Goal: Transaction & Acquisition: Book appointment/travel/reservation

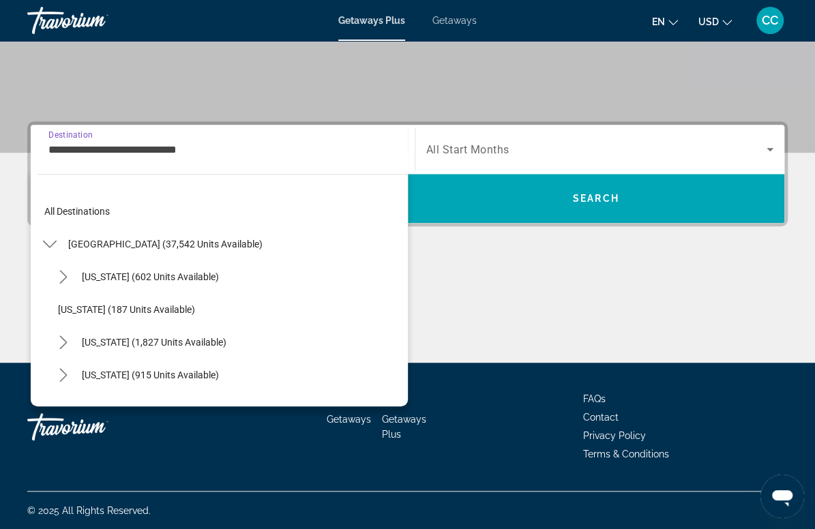
scroll to position [147, 0]
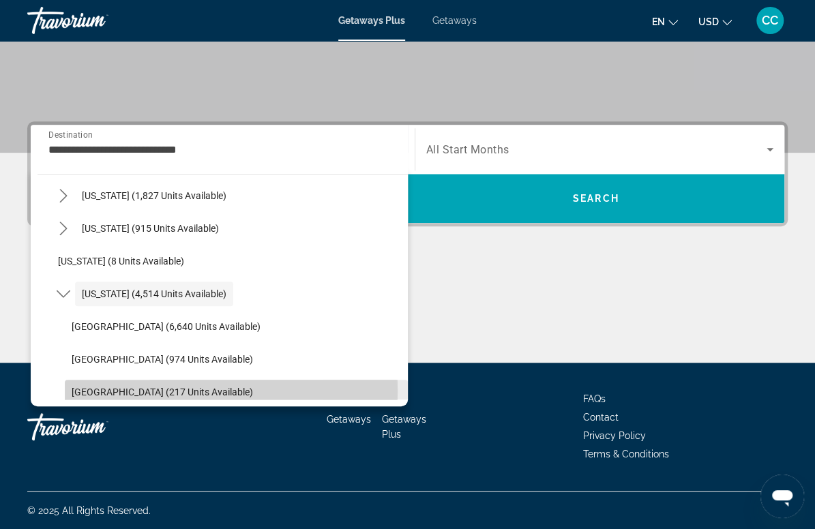
click at [100, 390] on span "[GEOGRAPHIC_DATA] (217 units available)" at bounding box center [162, 392] width 181 height 11
type input "**********"
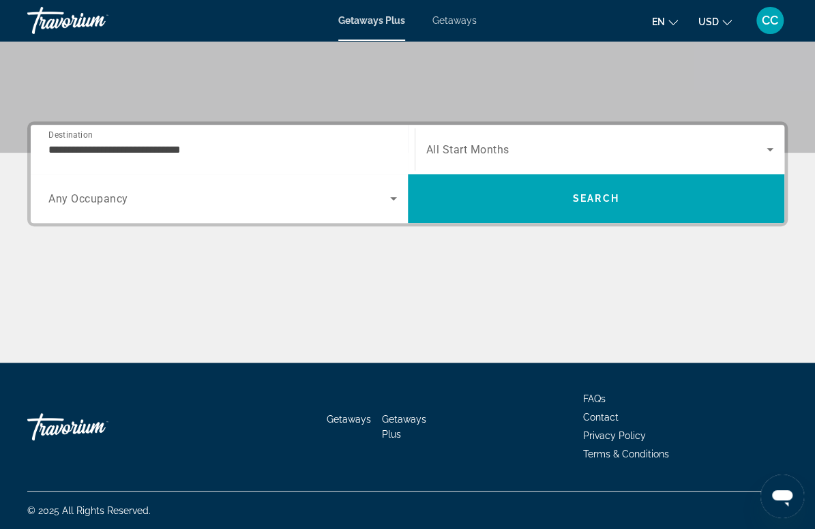
click at [488, 156] on span "All Start Months" at bounding box center [467, 149] width 83 height 13
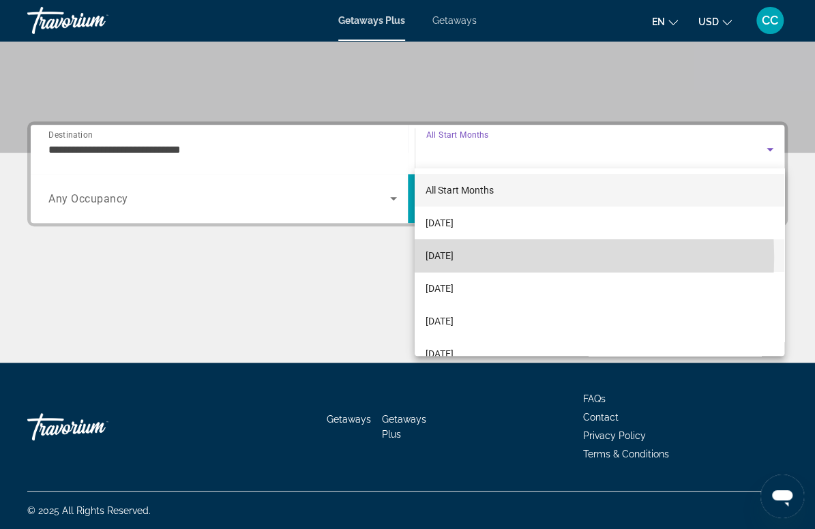
click at [454, 258] on span "[DATE]" at bounding box center [440, 256] width 28 height 16
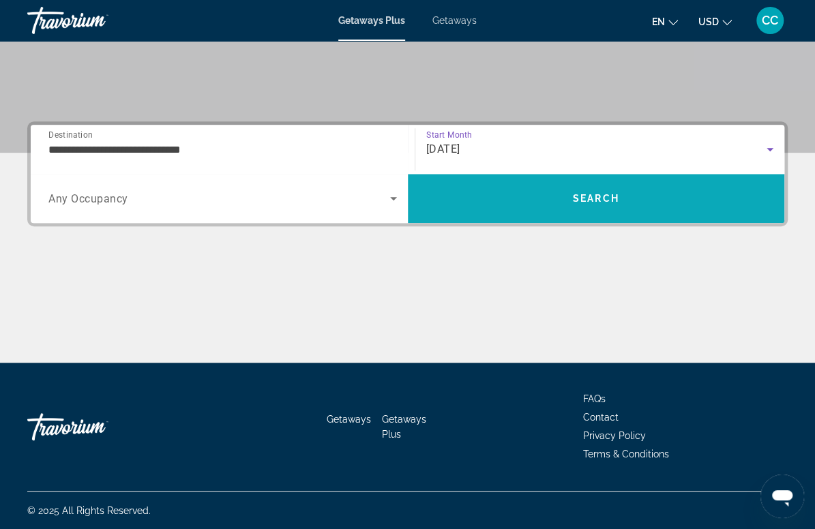
click at [525, 199] on span "Search" at bounding box center [596, 198] width 377 height 33
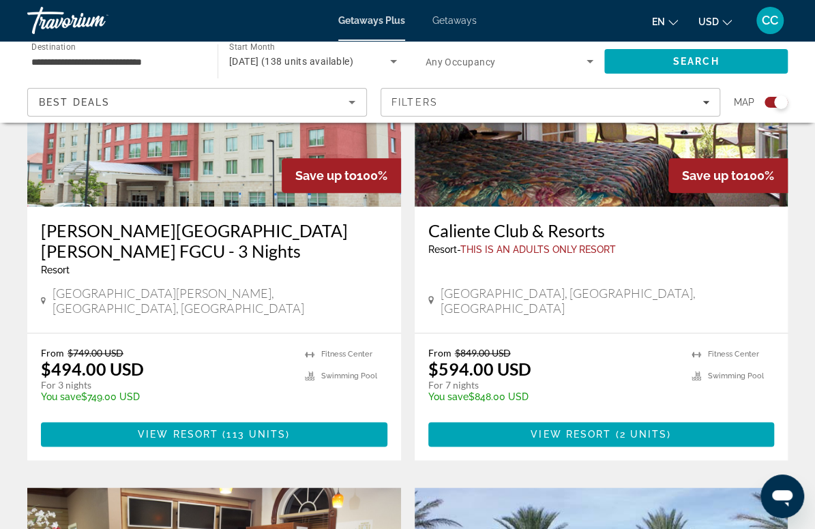
scroll to position [605, 0]
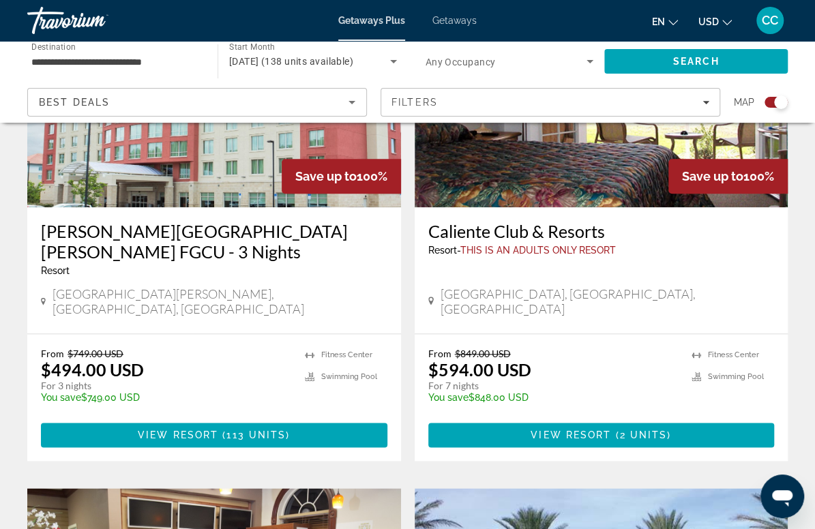
click at [415, 176] on img "Main content" at bounding box center [602, 98] width 374 height 218
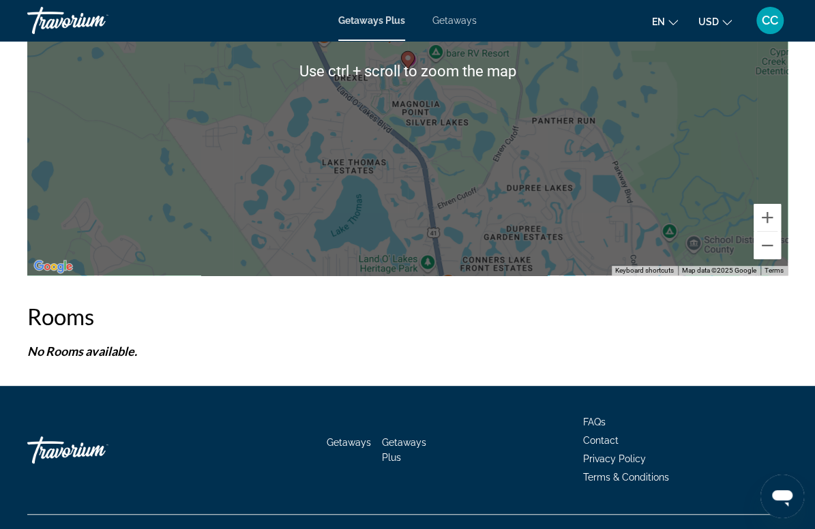
scroll to position [2581, 0]
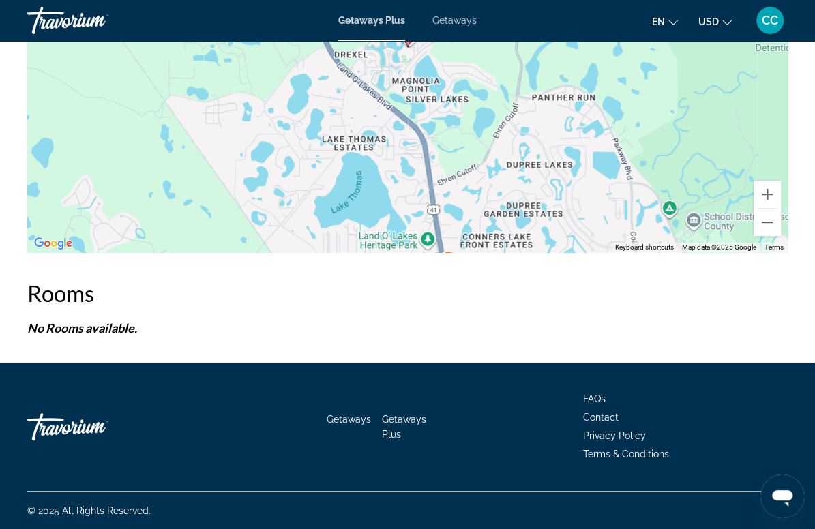
click at [80, 293] on h2 "Rooms" at bounding box center [407, 293] width 761 height 27
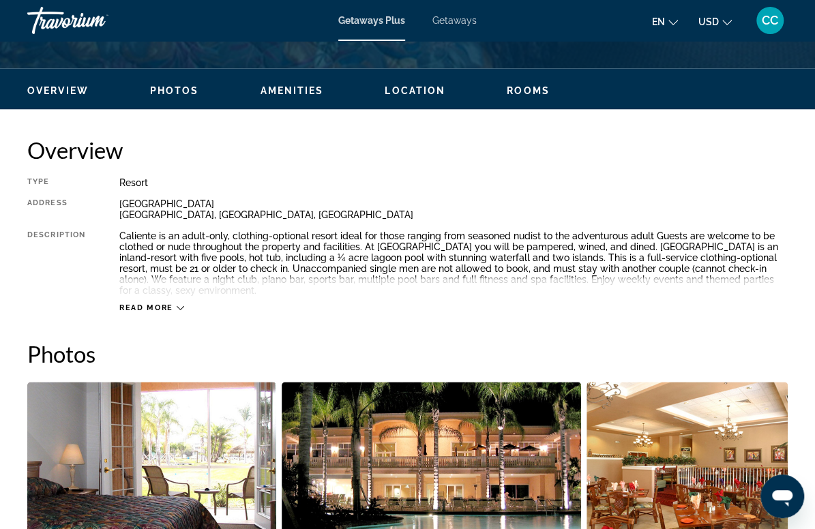
scroll to position [620, 0]
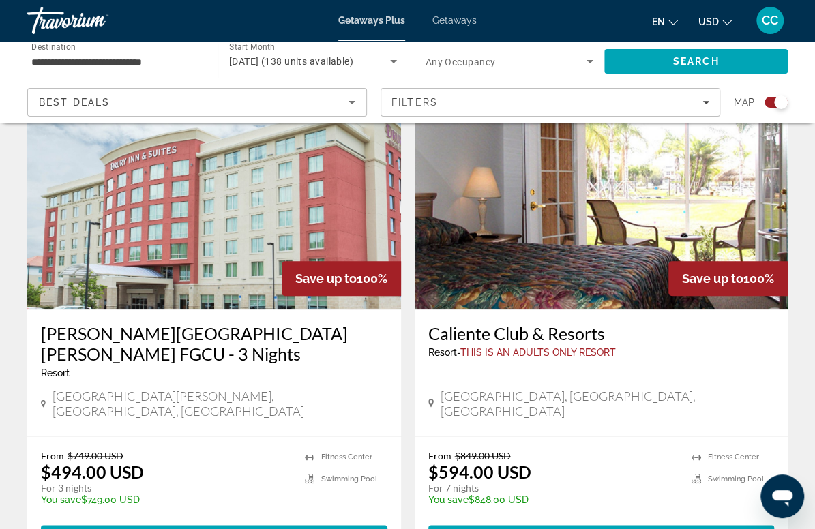
scroll to position [508, 0]
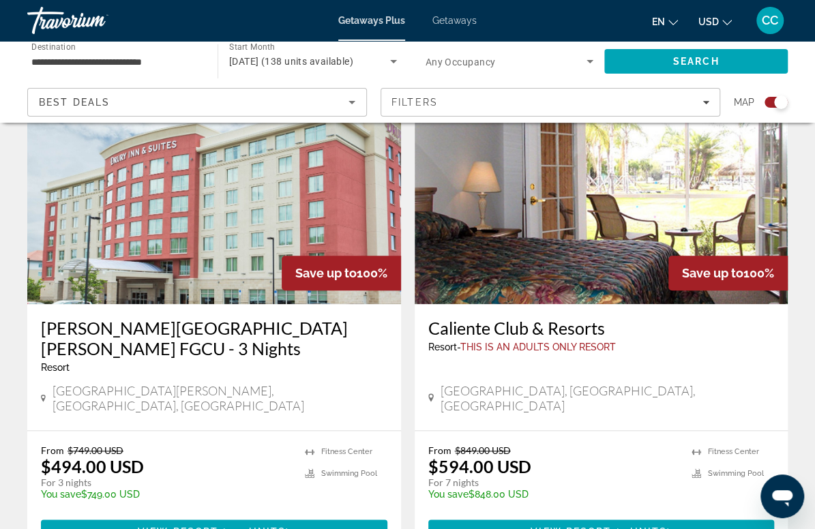
click at [415, 308] on div "Caliente Club & Resorts Resort - This is an adults only resort Land O' Lakes, F…" at bounding box center [602, 367] width 374 height 126
click at [461, 342] on span "This is an adults only resort" at bounding box center [539, 347] width 156 height 11
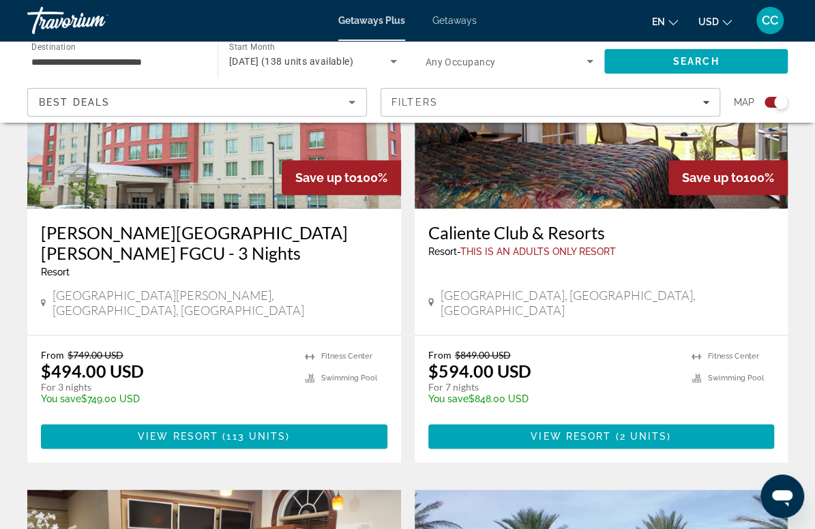
scroll to position [605, 0]
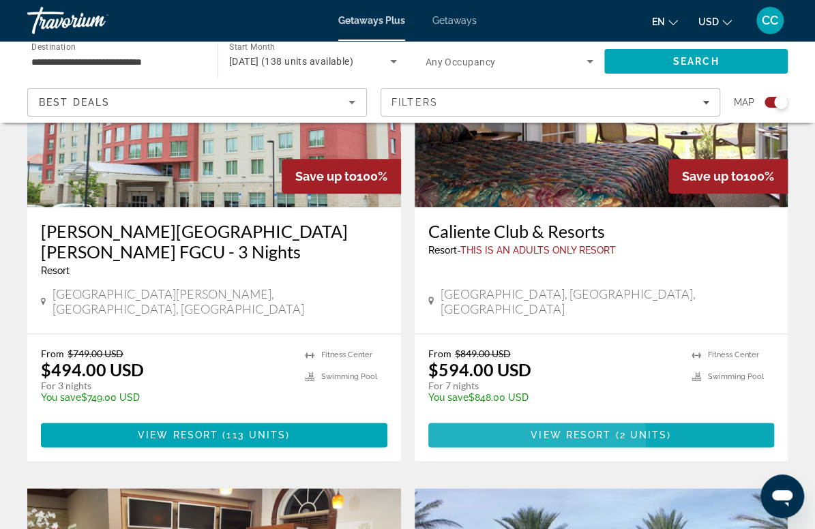
click at [531, 441] on span "View Resort" at bounding box center [571, 435] width 81 height 11
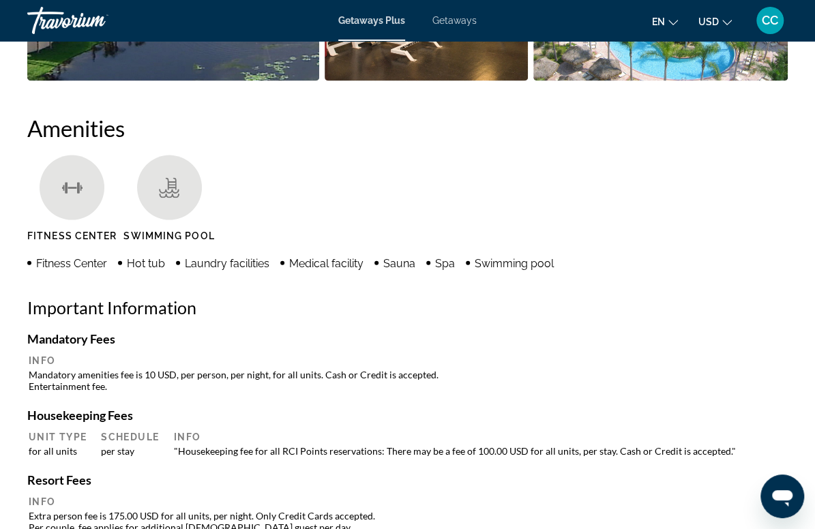
scroll to position [1265, 0]
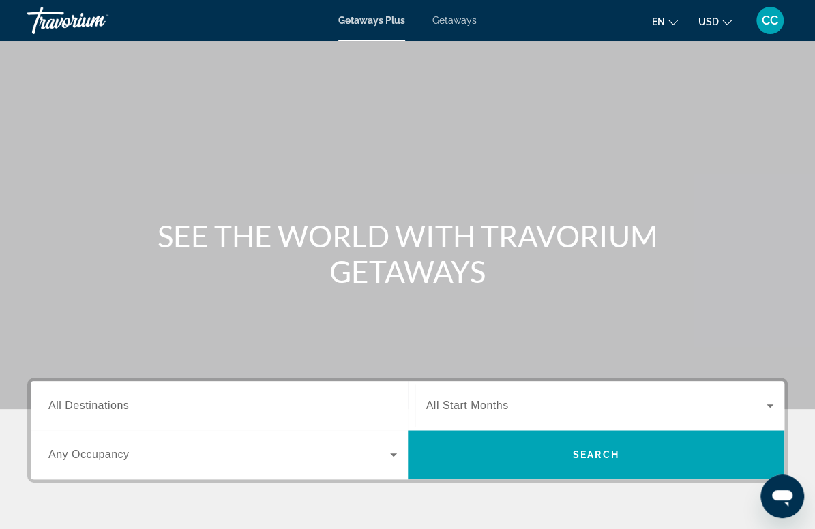
click at [94, 403] on span "All Destinations" at bounding box center [88, 406] width 81 height 12
click at [94, 403] on input "Destination All Destinations" at bounding box center [222, 406] width 349 height 16
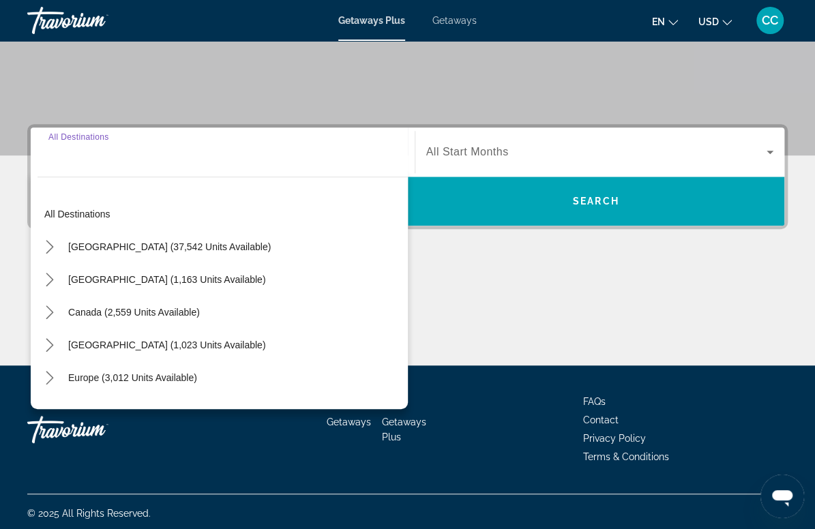
scroll to position [257, 0]
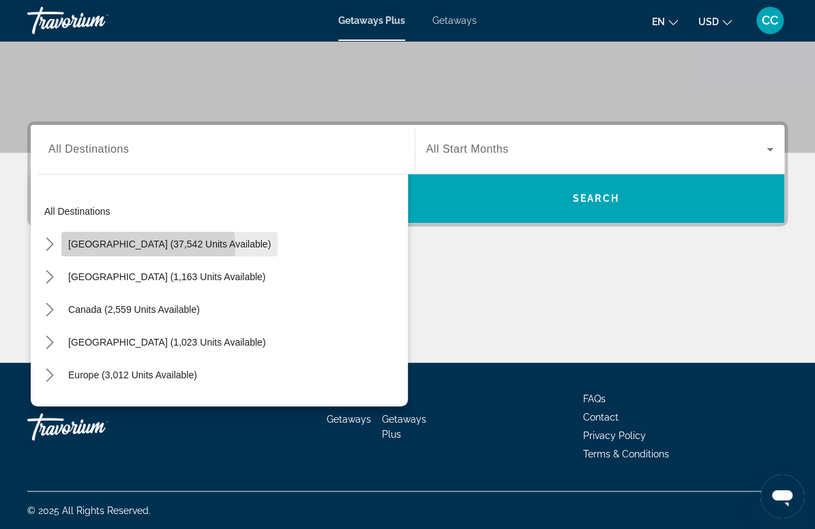
click at [127, 246] on span "[GEOGRAPHIC_DATA] (37,542 units available)" at bounding box center [169, 244] width 203 height 11
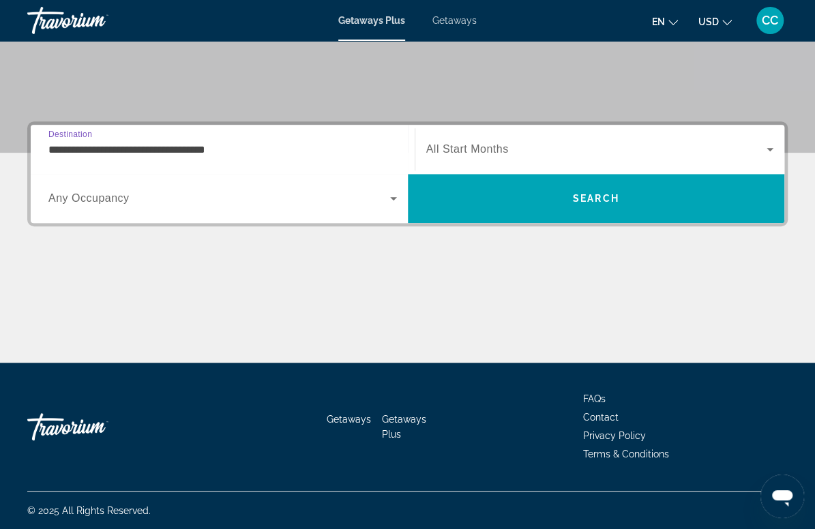
click at [134, 150] on input "**********" at bounding box center [222, 150] width 349 height 16
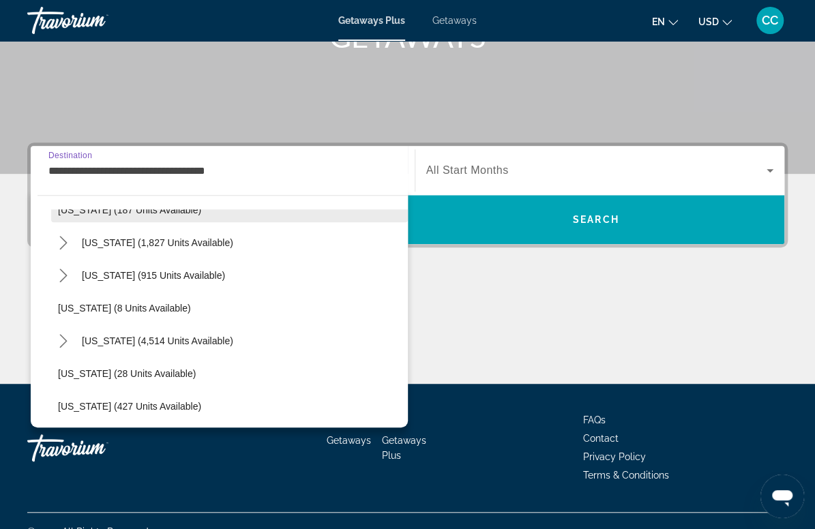
scroll to position [126, 0]
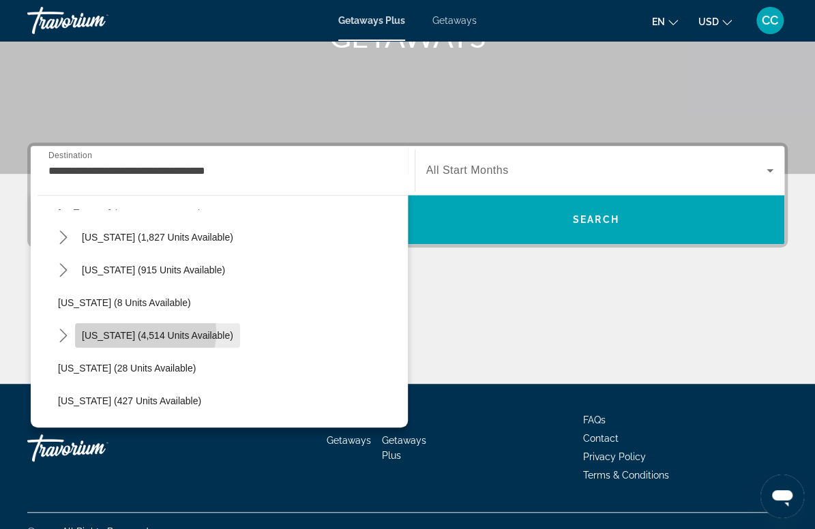
click at [121, 331] on span "[US_STATE] (4,514 units available)" at bounding box center [157, 335] width 151 height 11
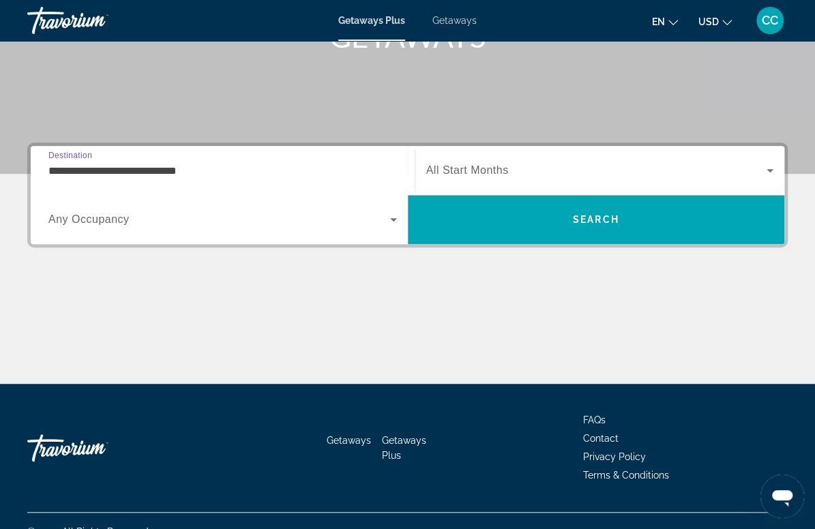
scroll to position [257, 0]
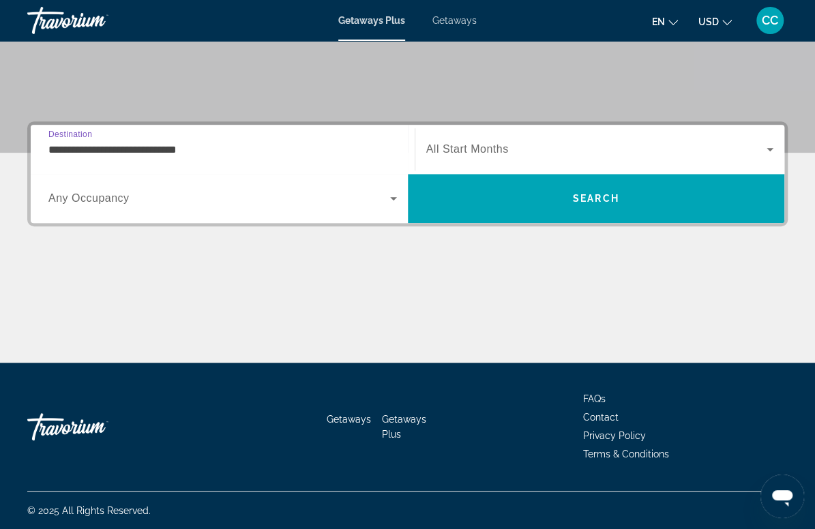
click at [139, 149] on input "**********" at bounding box center [222, 150] width 349 height 16
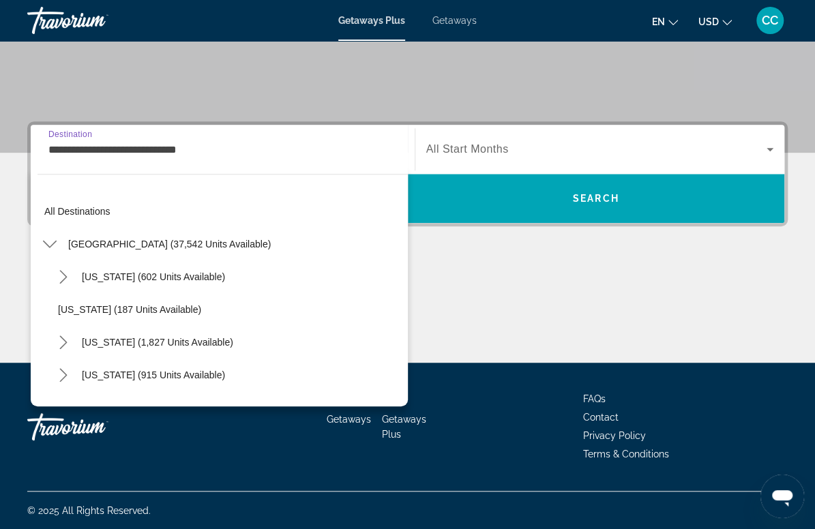
scroll to position [147, 0]
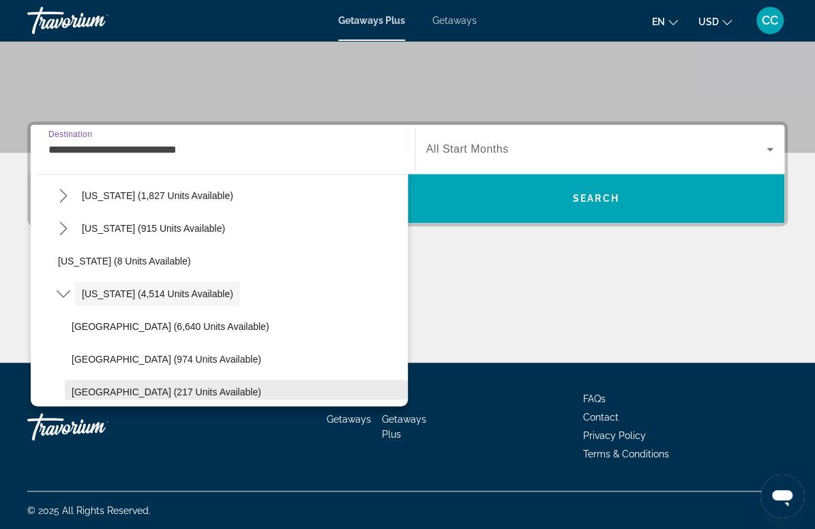
click at [108, 385] on span "Select destination: West Coast (217 units available)" at bounding box center [236, 392] width 343 height 33
type input "**********"
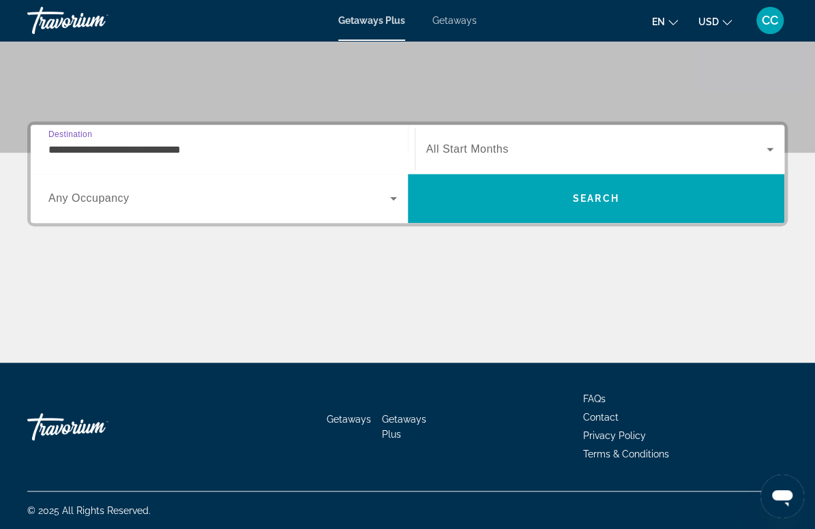
click at [483, 160] on div "Search widget" at bounding box center [600, 149] width 348 height 38
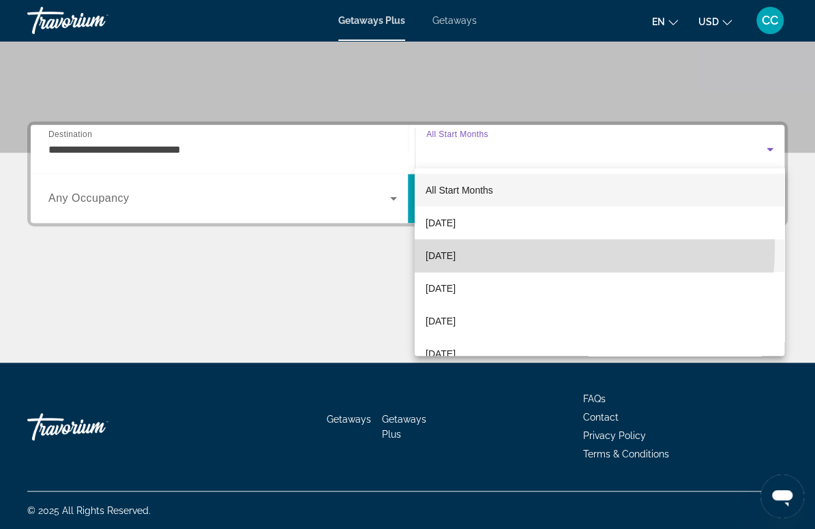
click at [456, 248] on span "[DATE]" at bounding box center [441, 256] width 30 height 16
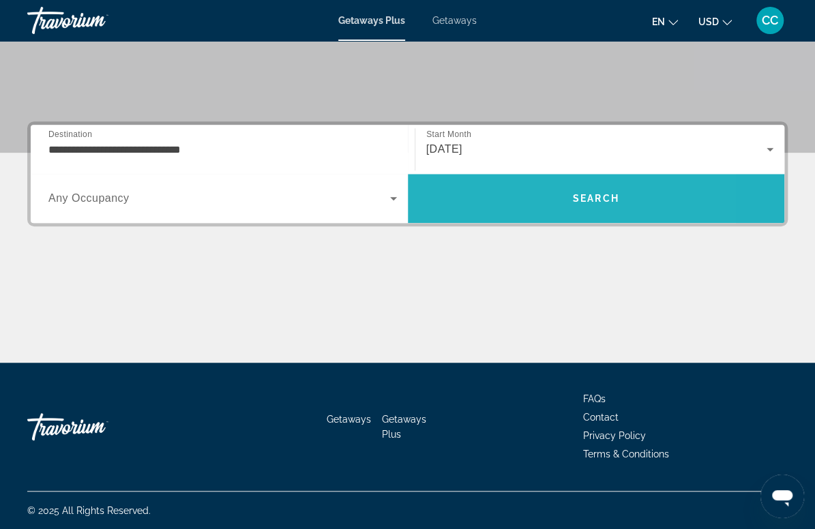
click at [501, 192] on span "Search" at bounding box center [596, 198] width 377 height 33
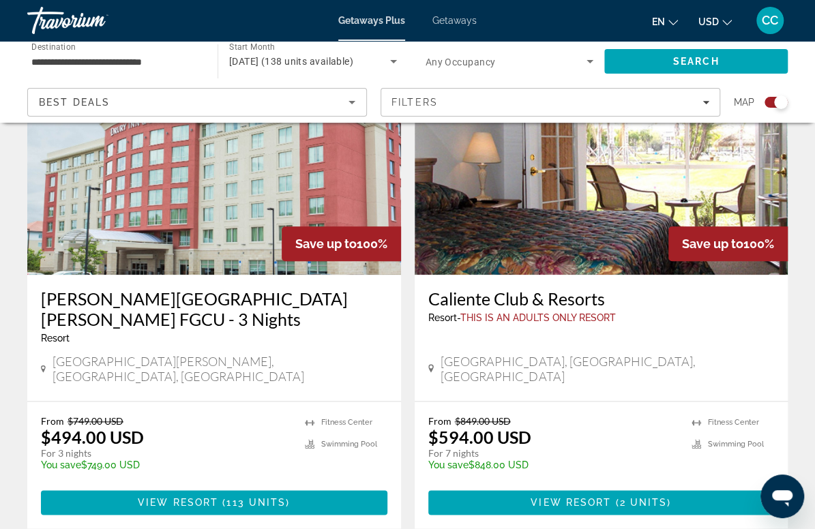
scroll to position [538, 0]
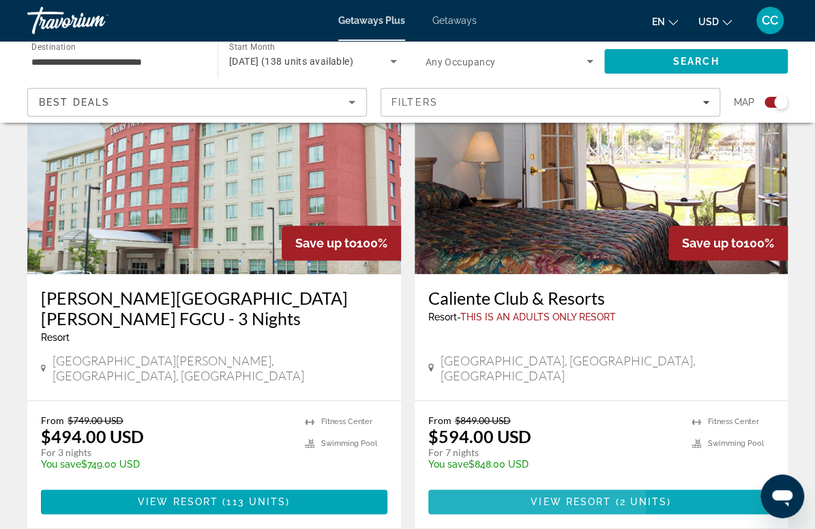
click at [531, 508] on span "View Resort" at bounding box center [571, 502] width 81 height 11
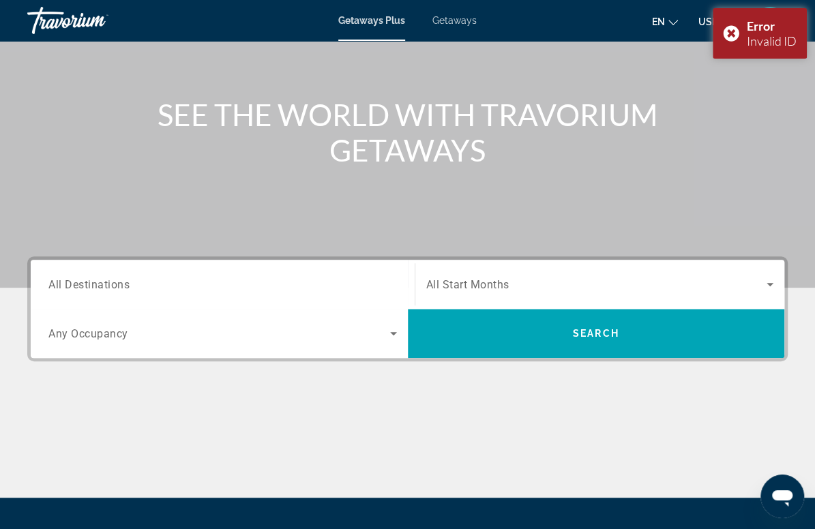
scroll to position [121, 0]
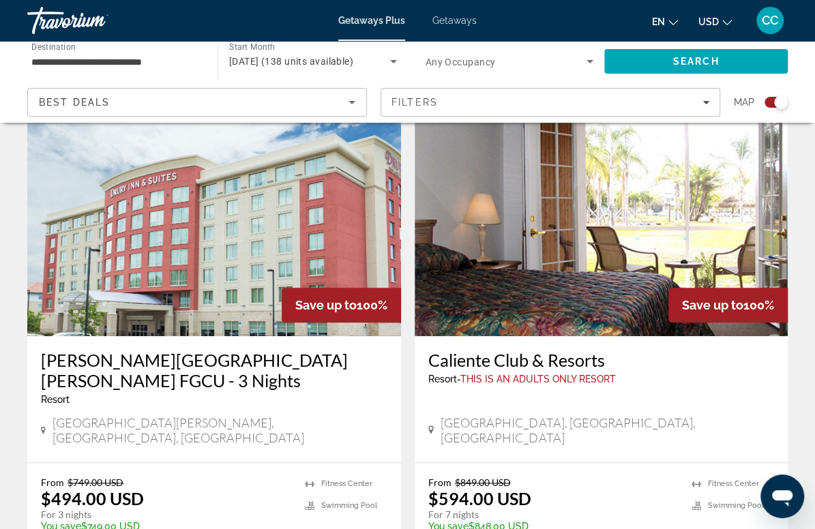
scroll to position [480, 0]
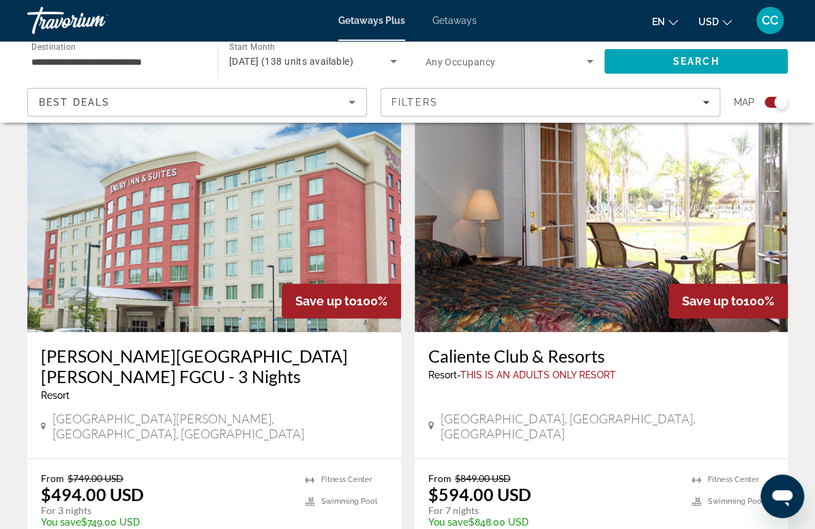
click at [415, 318] on img "Main content" at bounding box center [602, 223] width 374 height 218
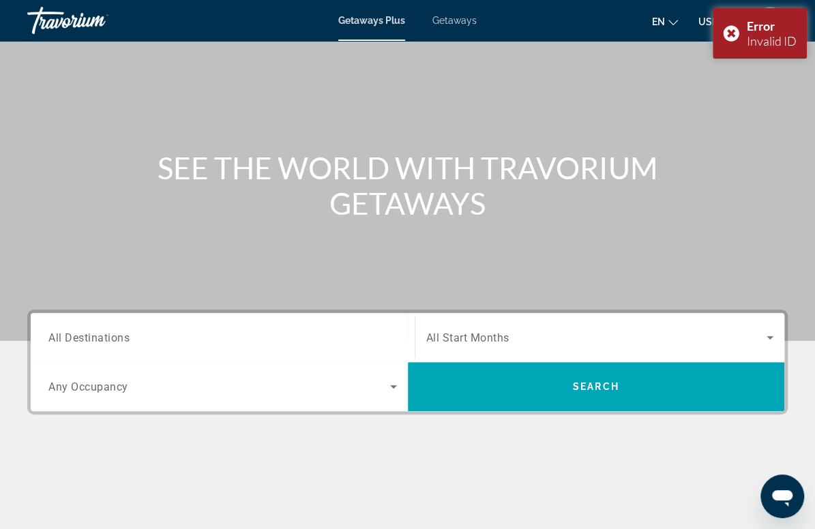
scroll to position [69, 0]
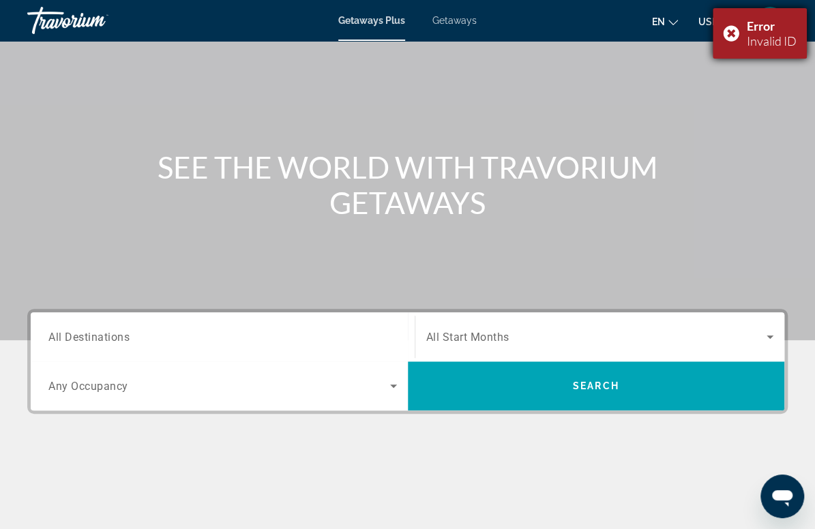
click at [730, 30] on div "Error Invalid ID" at bounding box center [760, 33] width 94 height 50
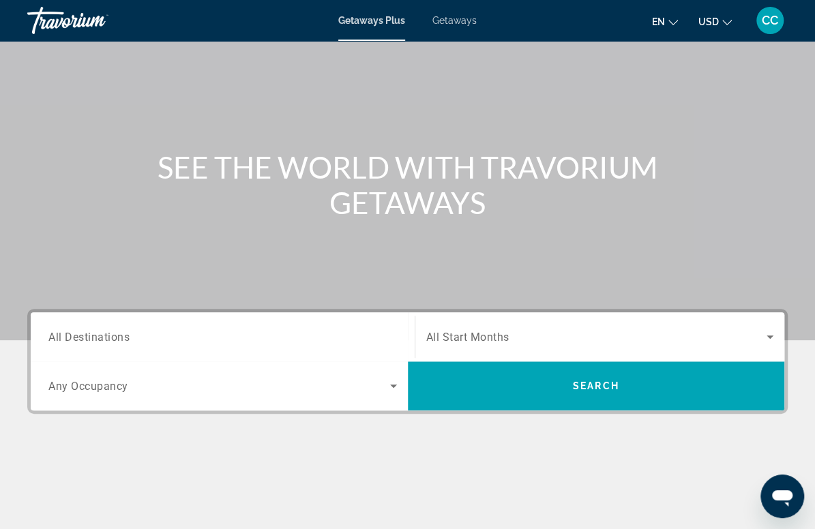
click at [177, 332] on input "Destination All Destinations" at bounding box center [222, 338] width 349 height 16
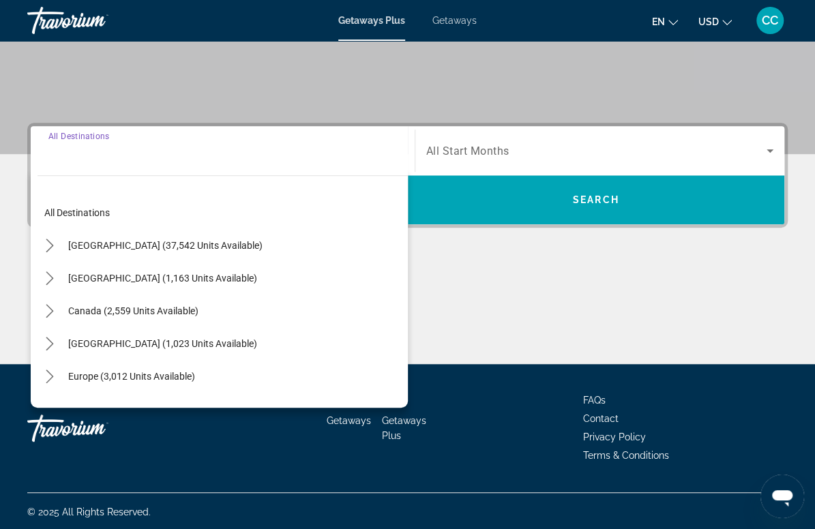
scroll to position [257, 0]
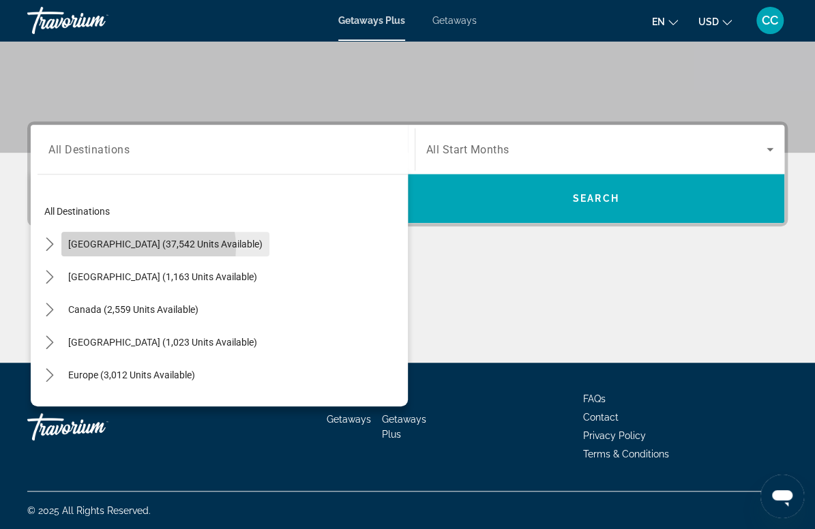
click at [147, 247] on span "[GEOGRAPHIC_DATA] (37,542 units available)" at bounding box center [165, 244] width 194 height 11
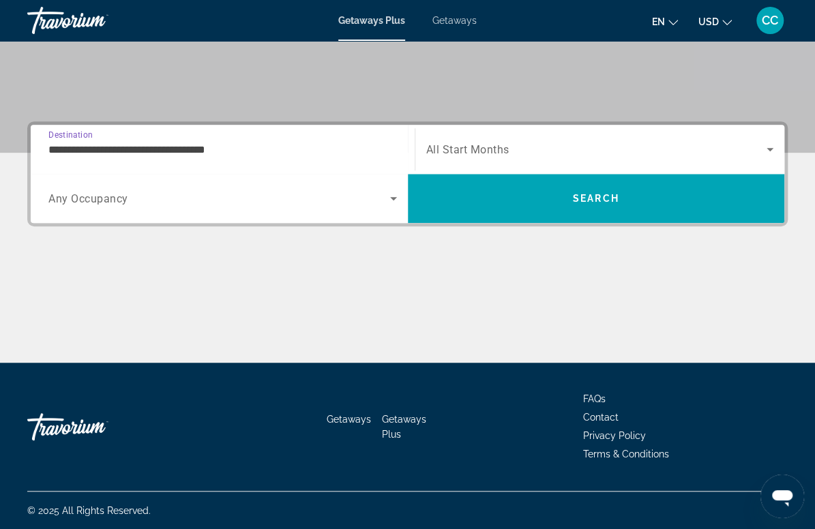
click at [143, 151] on input "**********" at bounding box center [222, 150] width 349 height 16
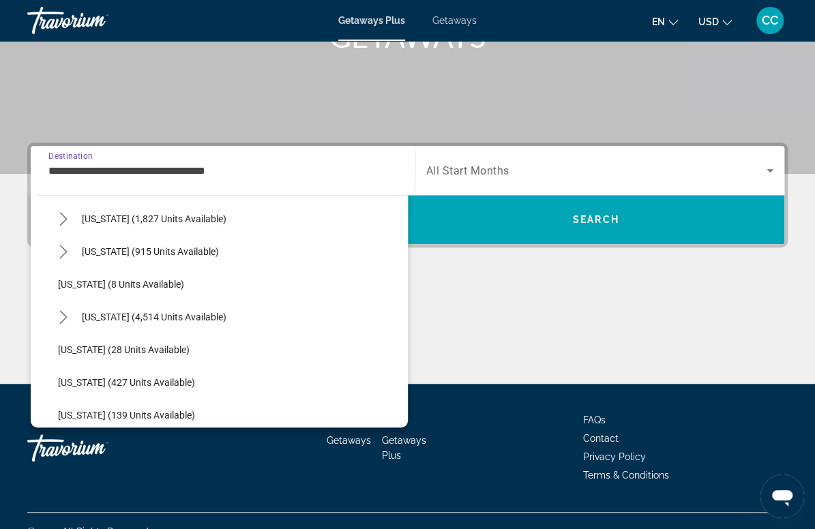
scroll to position [150, 0]
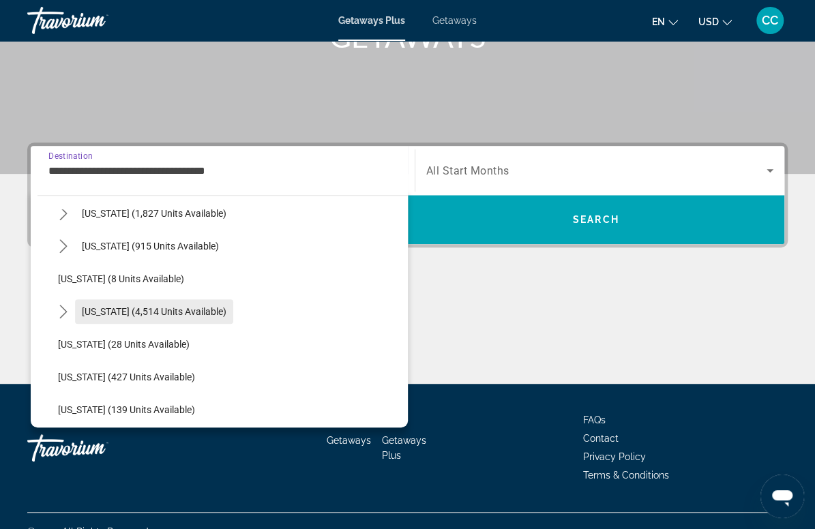
click at [120, 309] on span "[US_STATE] (4,514 units available)" at bounding box center [154, 311] width 145 height 11
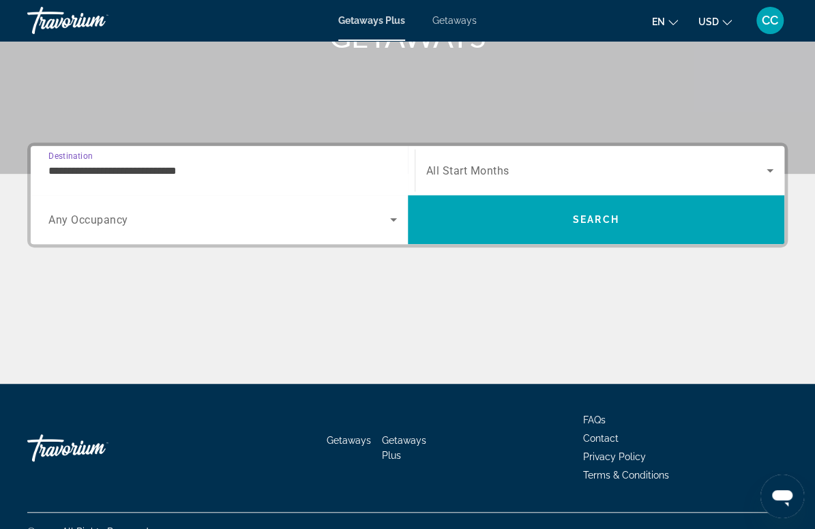
scroll to position [257, 0]
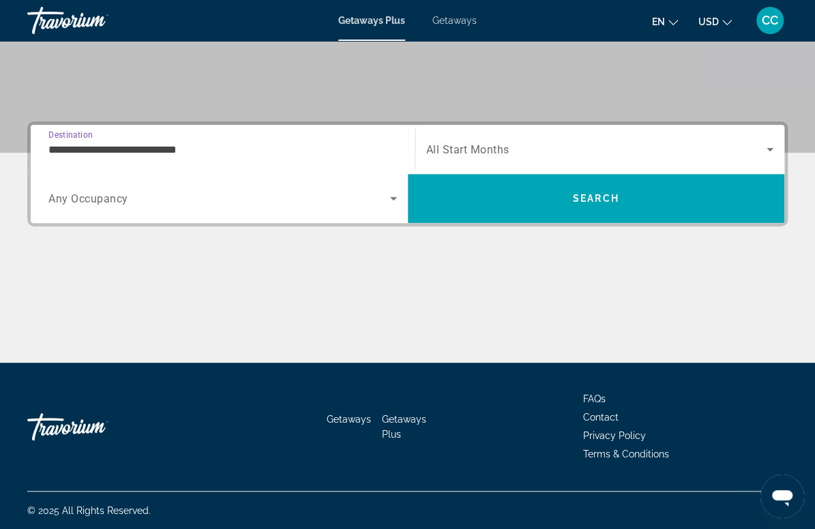
click at [171, 152] on input "**********" at bounding box center [222, 150] width 349 height 16
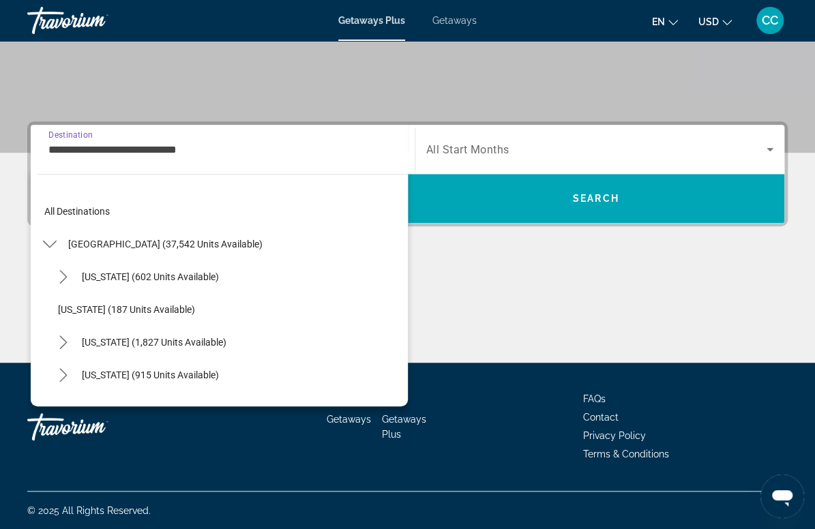
scroll to position [147, 0]
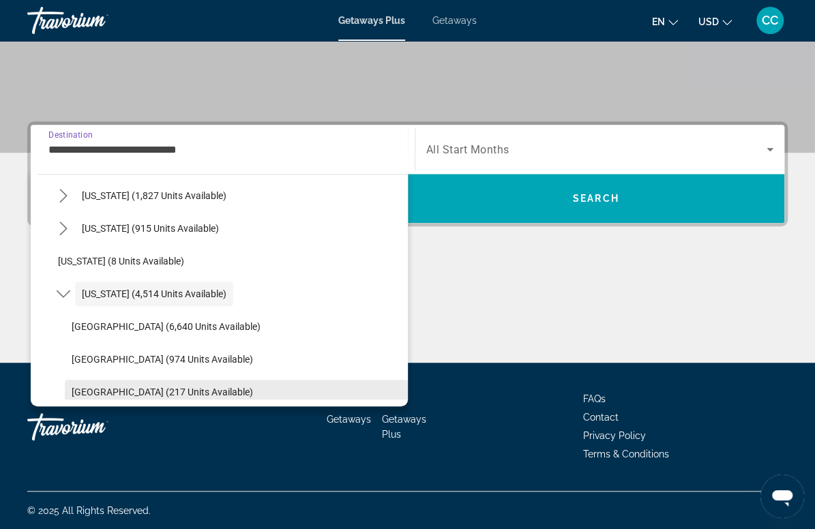
click at [115, 396] on span "[GEOGRAPHIC_DATA] (217 units available)" at bounding box center [162, 392] width 181 height 11
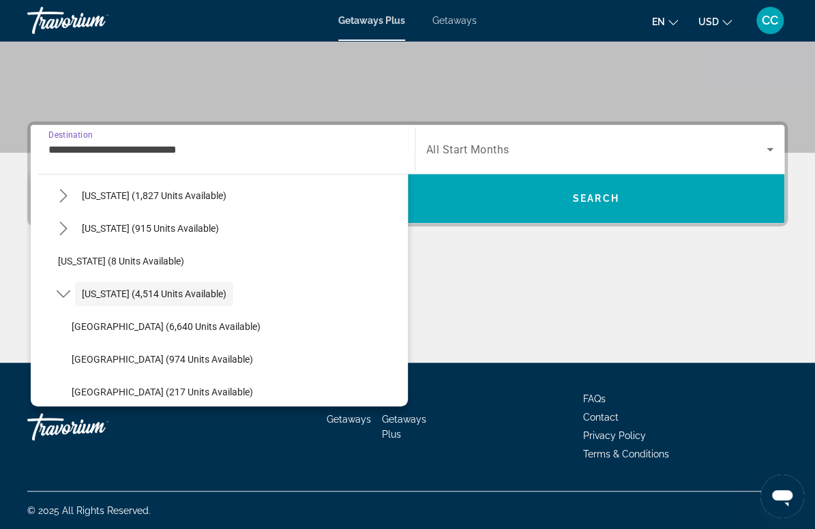
type input "**********"
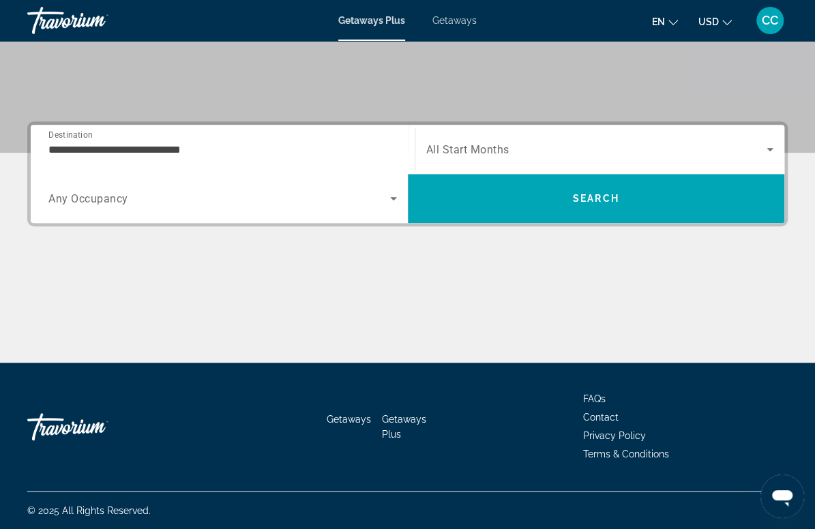
click at [497, 154] on span "All Start Months" at bounding box center [467, 149] width 83 height 13
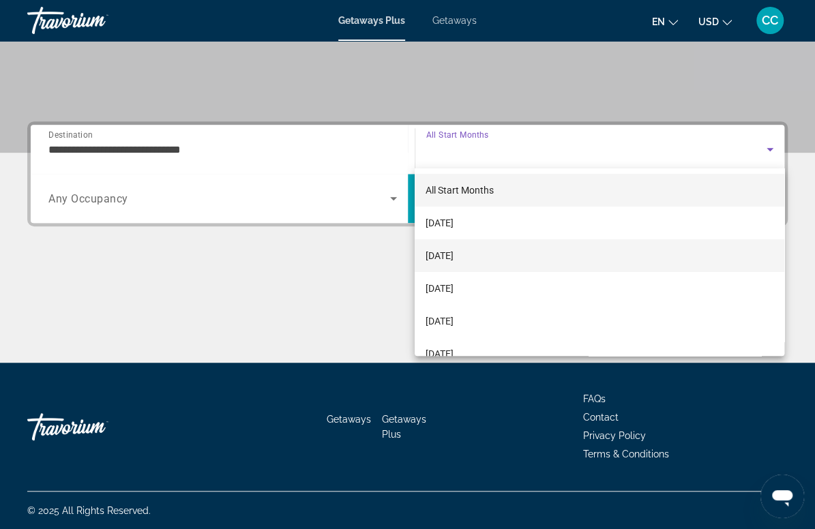
click at [454, 251] on span "[DATE]" at bounding box center [440, 256] width 28 height 16
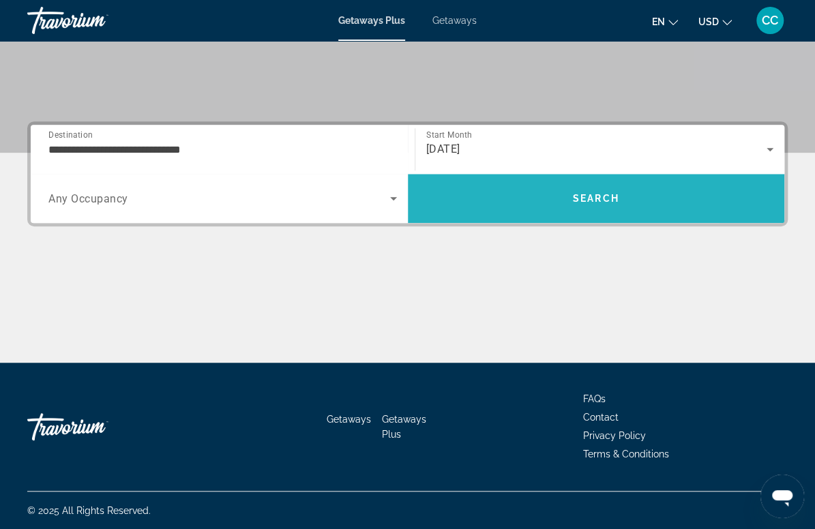
click at [493, 202] on span "Search" at bounding box center [596, 198] width 377 height 33
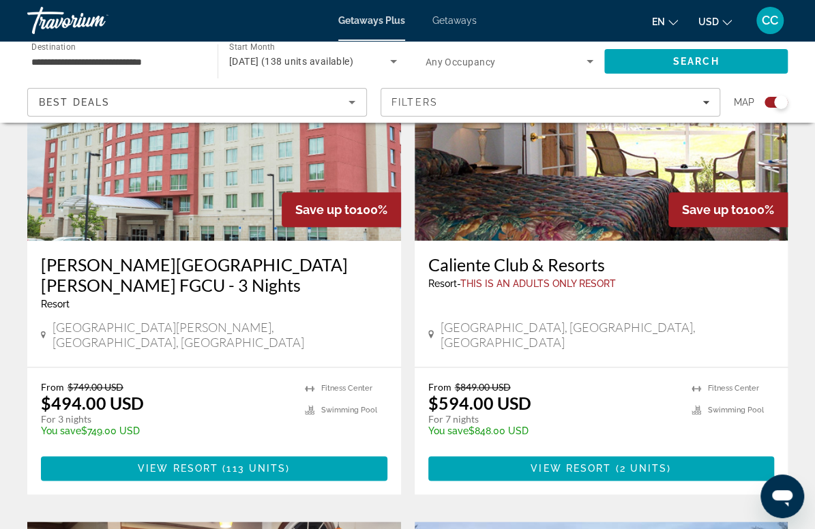
scroll to position [570, 0]
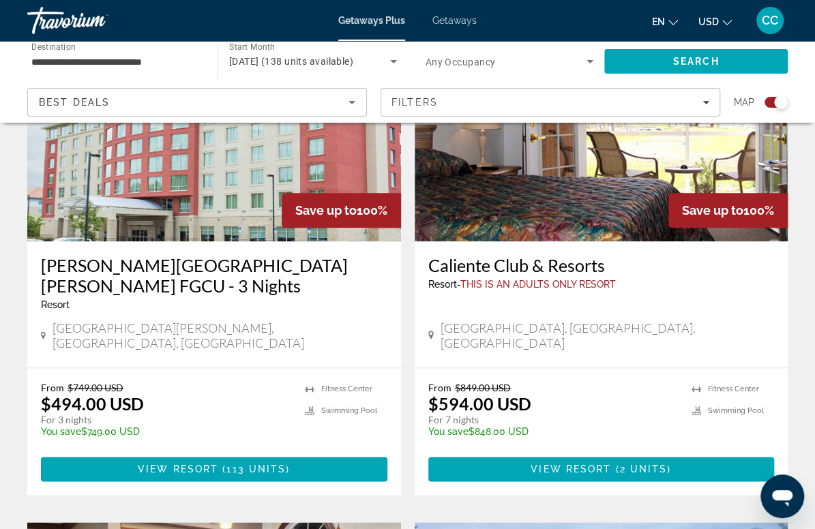
click at [669, 207] on div "Save up to 100%" at bounding box center [728, 210] width 119 height 35
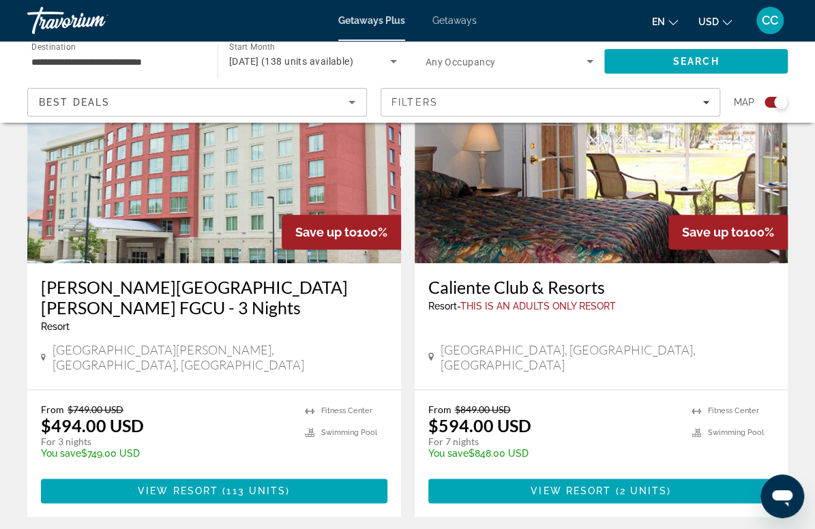
scroll to position [512, 0]
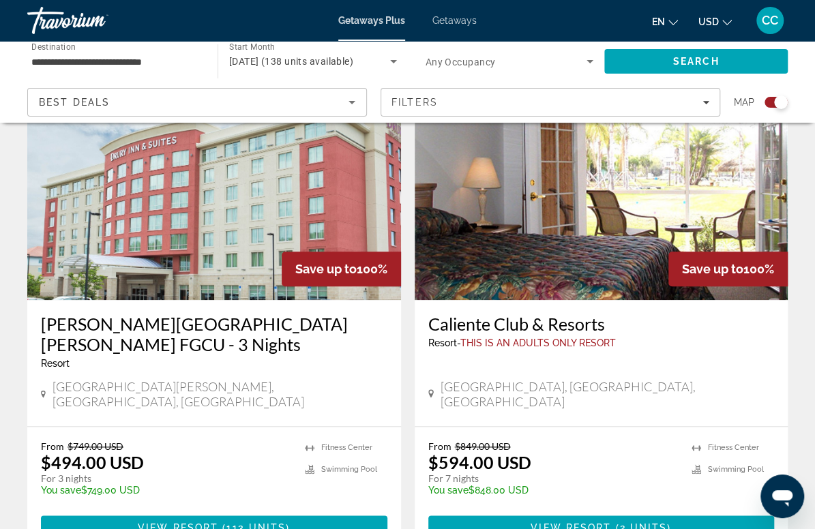
click at [415, 247] on img "Main content" at bounding box center [602, 191] width 374 height 218
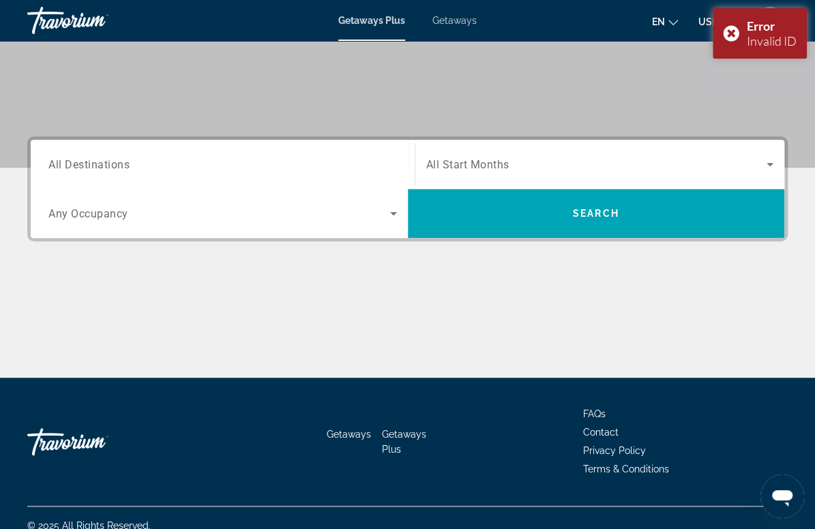
scroll to position [257, 0]
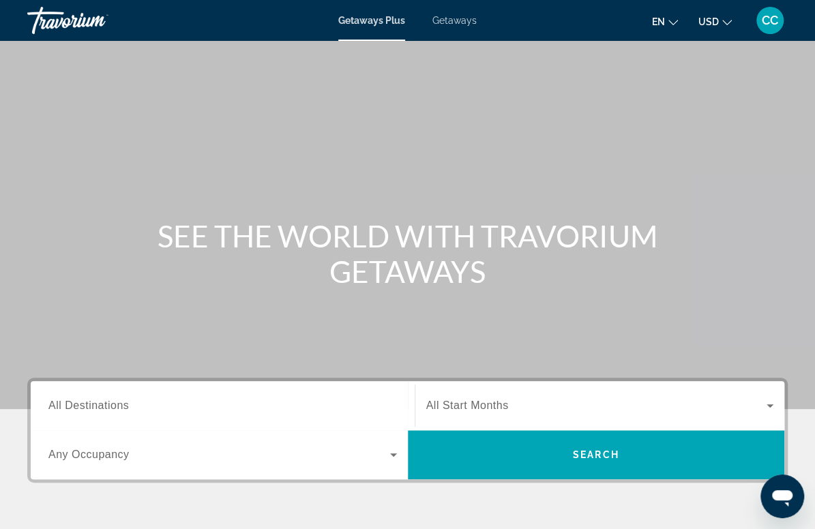
click at [371, 24] on span "Getaways Plus" at bounding box center [371, 20] width 67 height 11
click at [149, 407] on input "Destination All Destinations" at bounding box center [222, 406] width 349 height 16
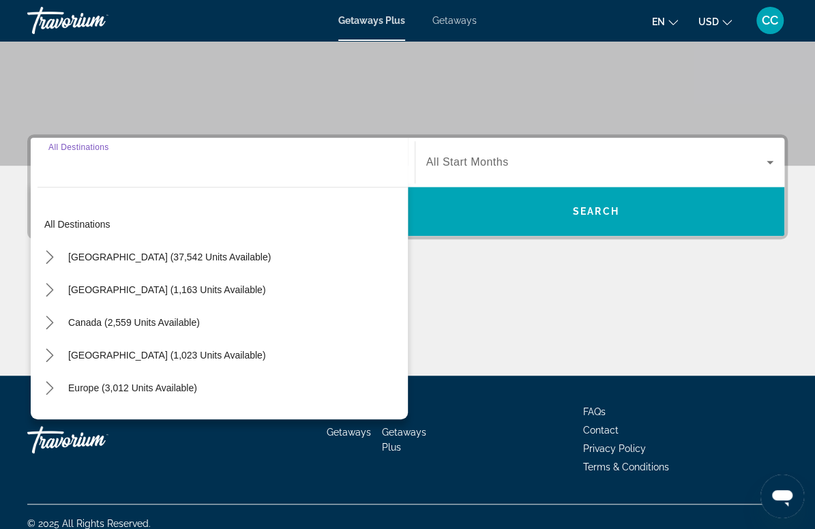
scroll to position [257, 0]
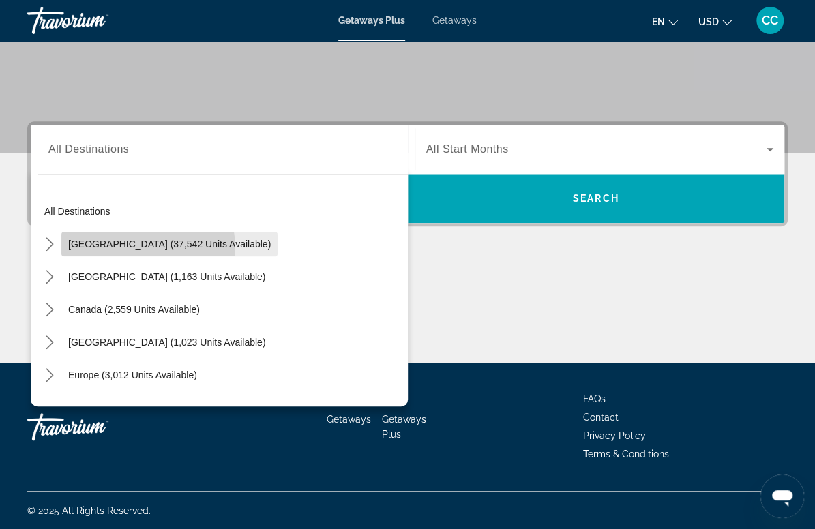
click at [125, 248] on span "[GEOGRAPHIC_DATA] (37,542 units available)" at bounding box center [169, 244] width 203 height 11
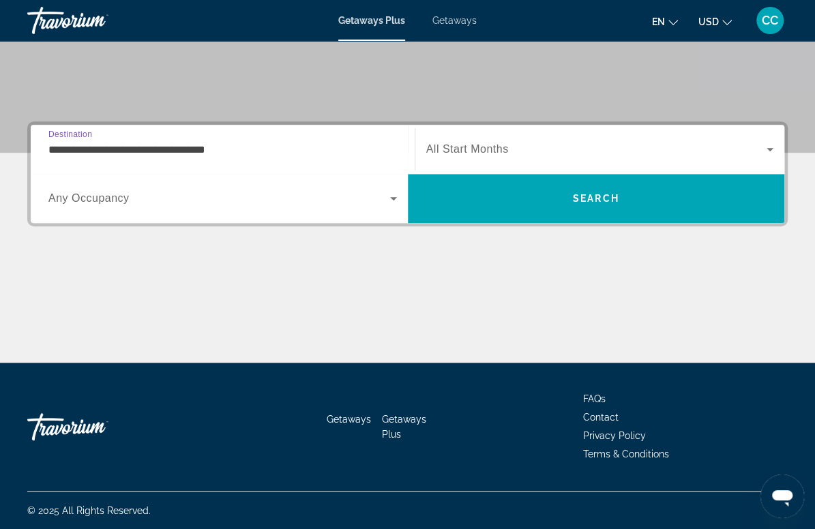
click at [111, 145] on input "**********" at bounding box center [222, 150] width 349 height 16
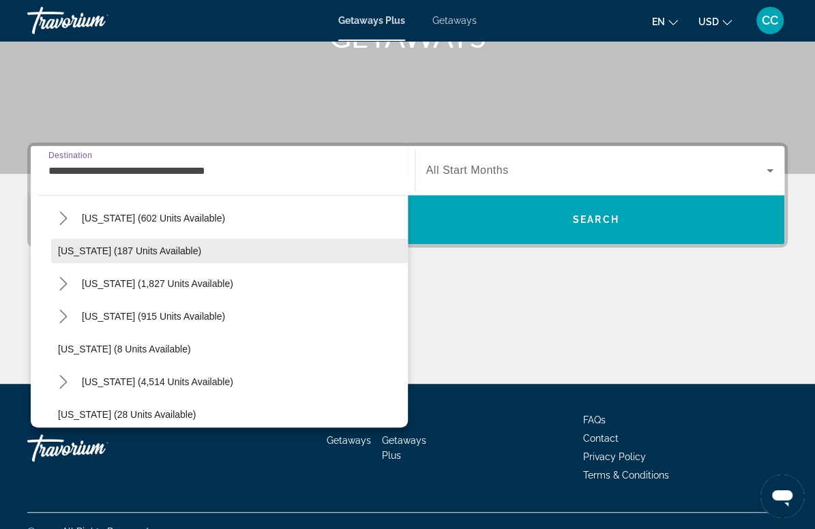
scroll to position [81, 0]
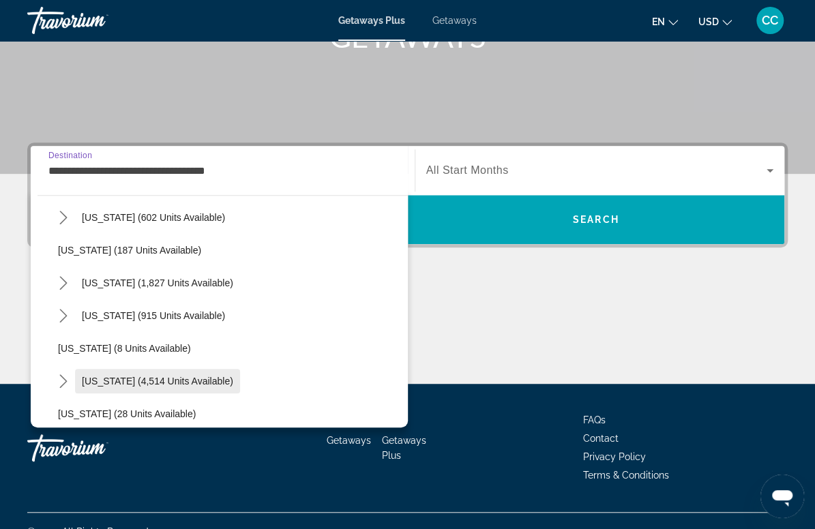
click at [143, 377] on span "[US_STATE] (4,514 units available)" at bounding box center [157, 381] width 151 height 11
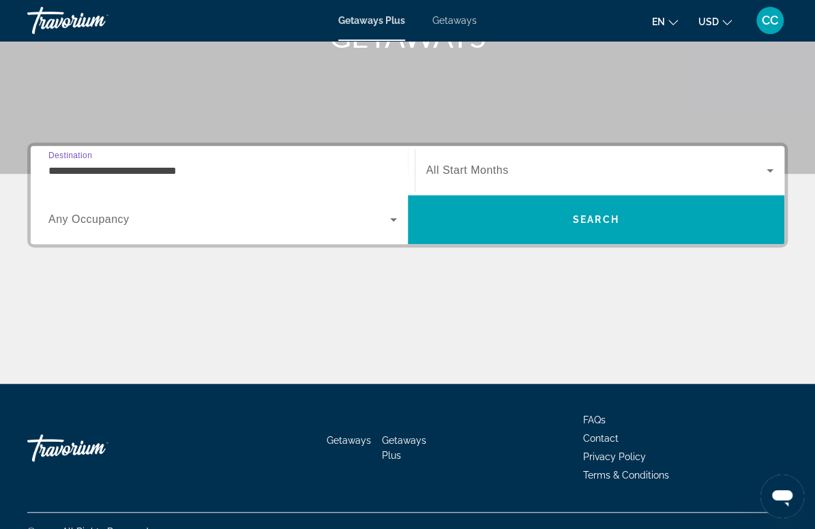
scroll to position [257, 0]
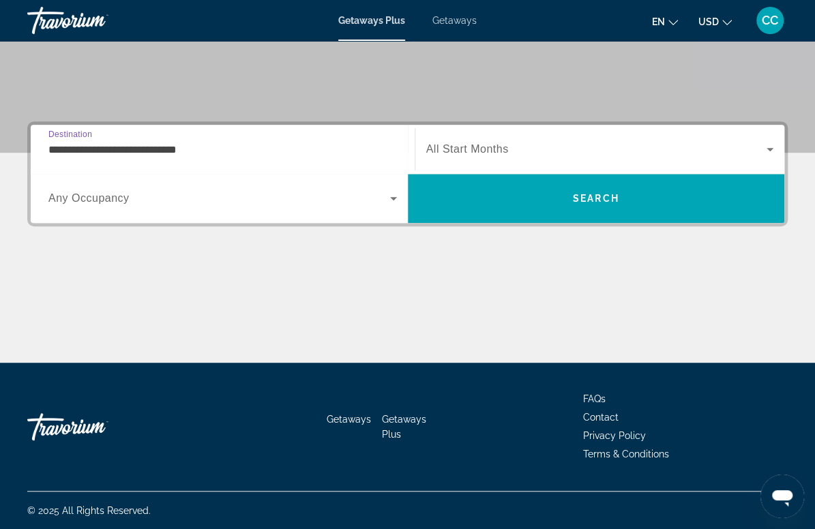
click at [134, 146] on input "**********" at bounding box center [222, 150] width 349 height 16
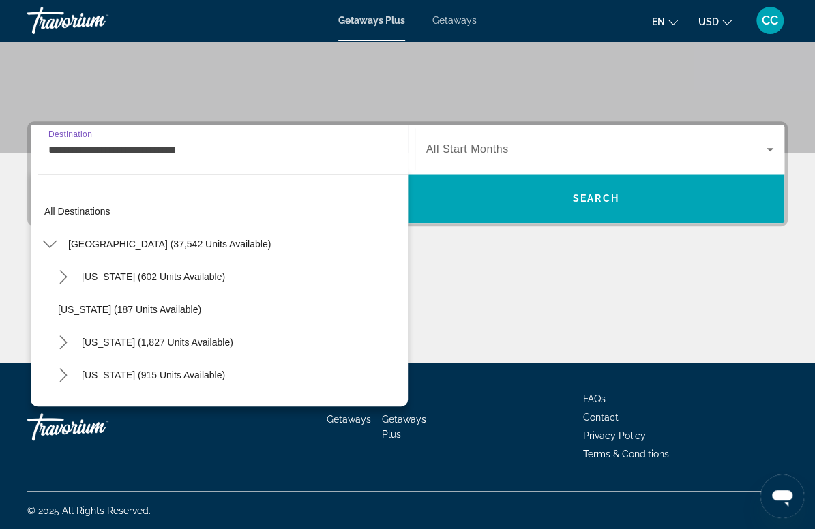
scroll to position [147, 0]
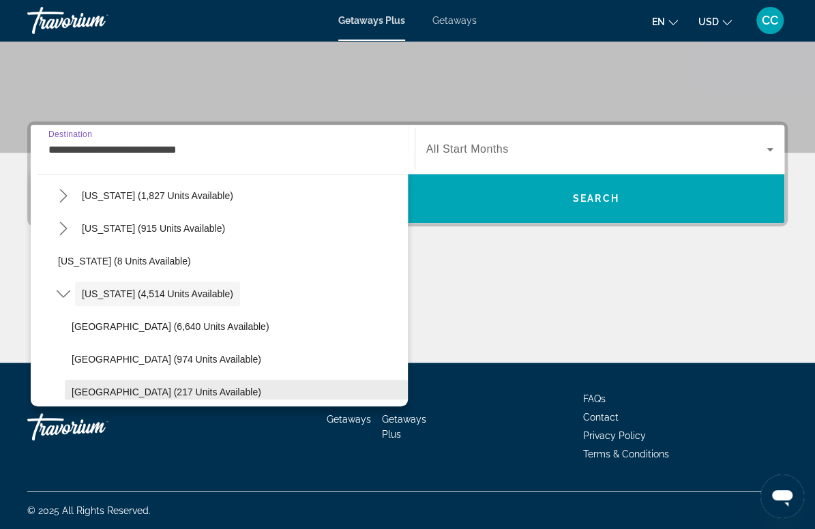
click at [136, 389] on span "[GEOGRAPHIC_DATA] (217 units available)" at bounding box center [167, 392] width 190 height 11
type input "**********"
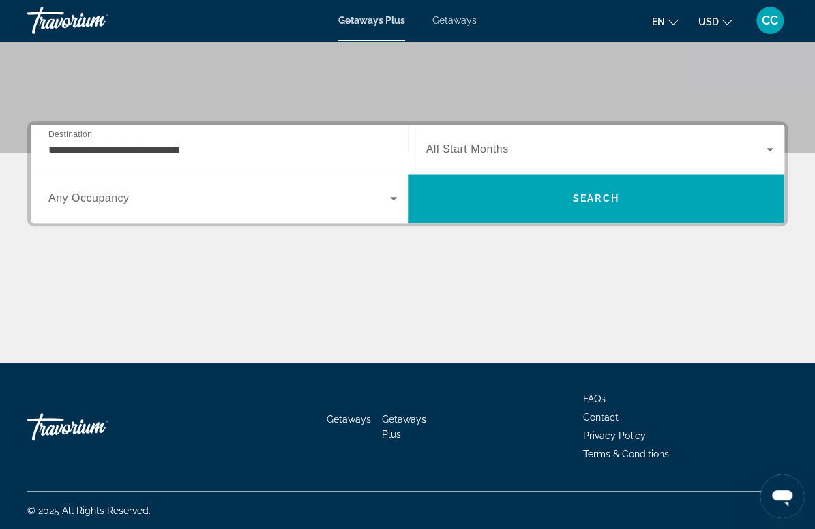
click at [467, 154] on span "All Start Months" at bounding box center [467, 149] width 83 height 12
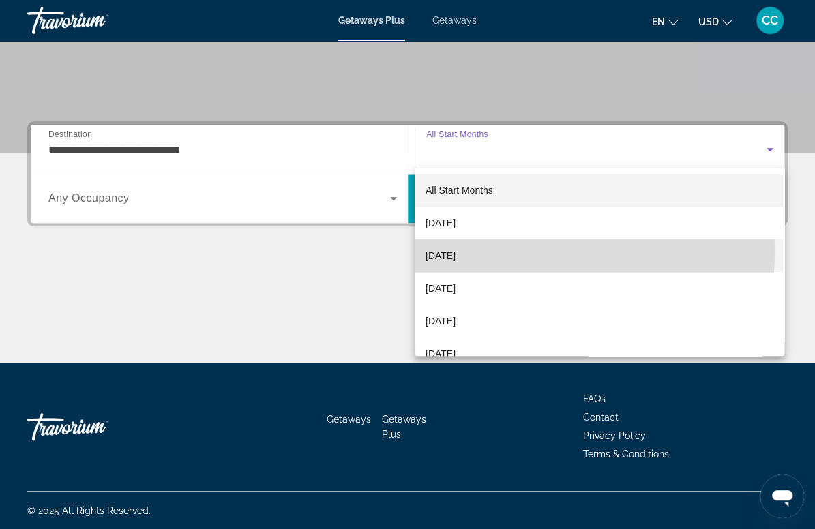
click at [456, 251] on span "[DATE]" at bounding box center [441, 256] width 30 height 16
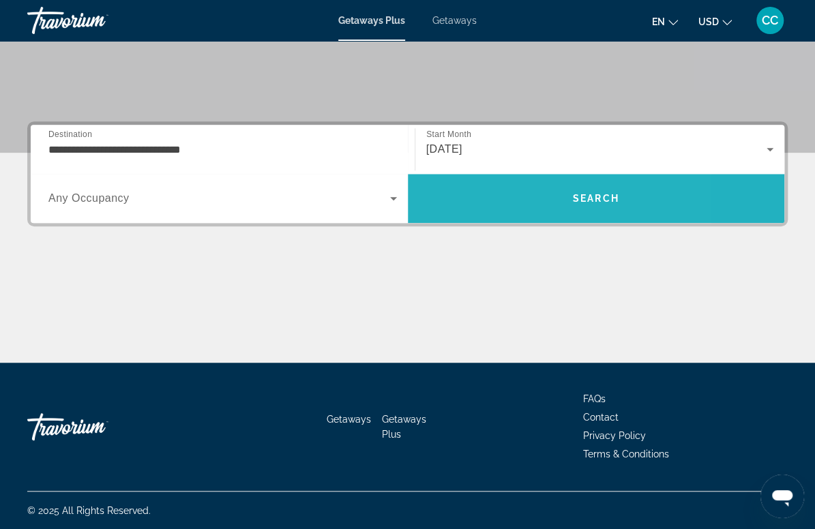
click at [489, 205] on span "Search" at bounding box center [596, 198] width 377 height 33
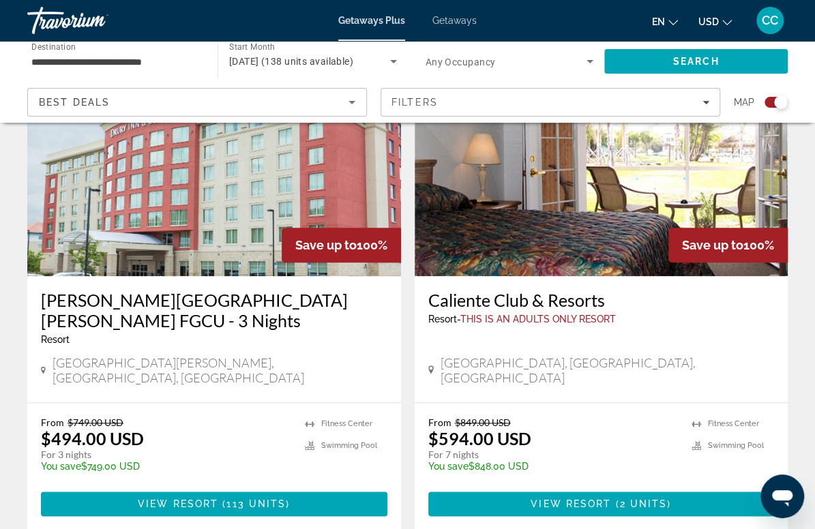
scroll to position [539, 0]
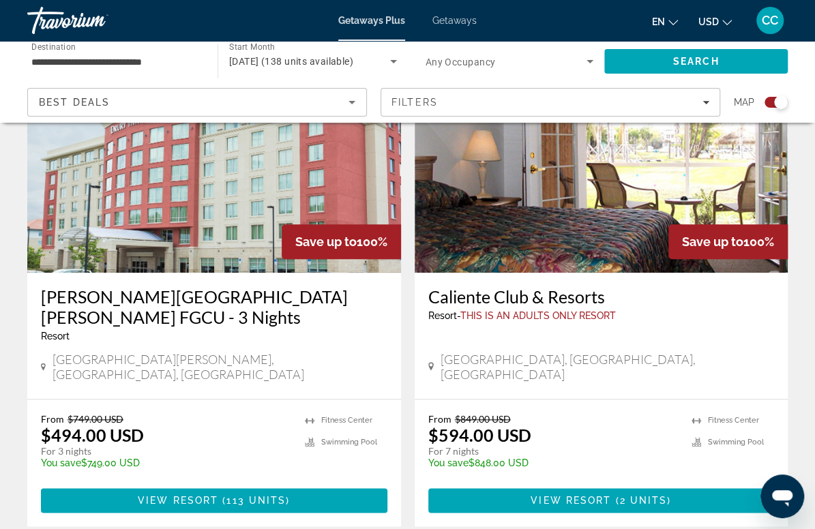
click at [429, 301] on h3 "Caliente Club & Resorts" at bounding box center [602, 297] width 347 height 20
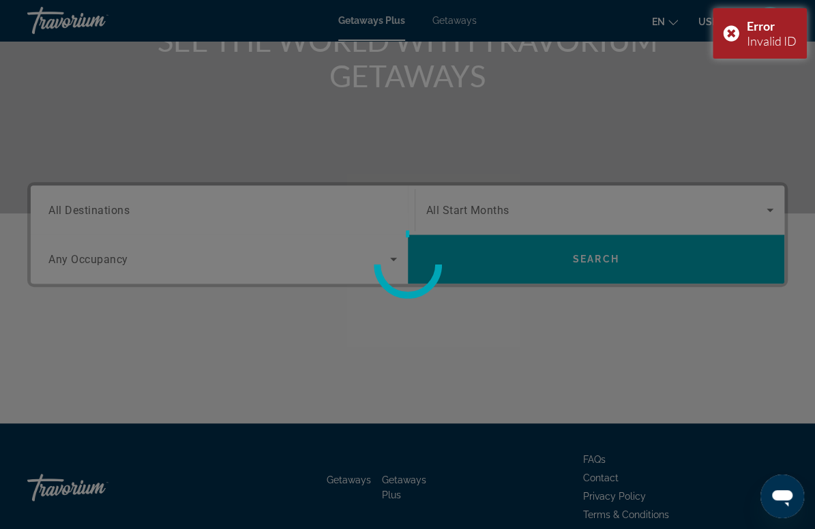
scroll to position [198, 0]
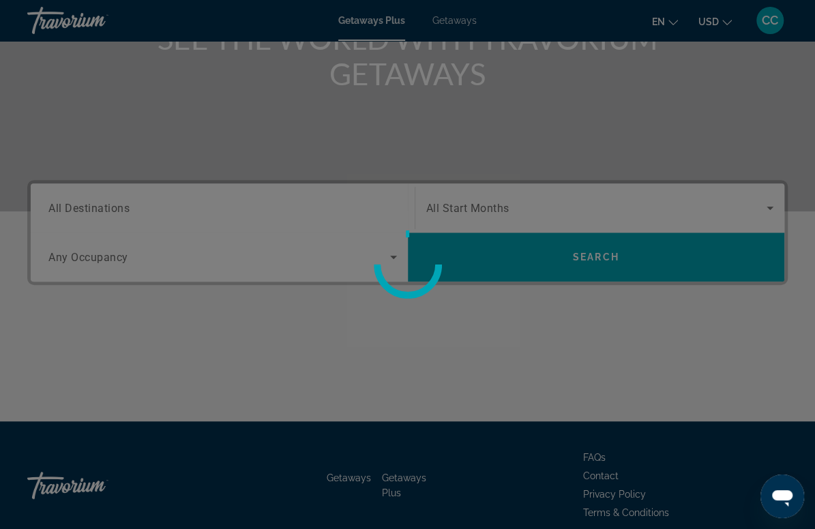
click at [464, 133] on div at bounding box center [407, 264] width 815 height 529
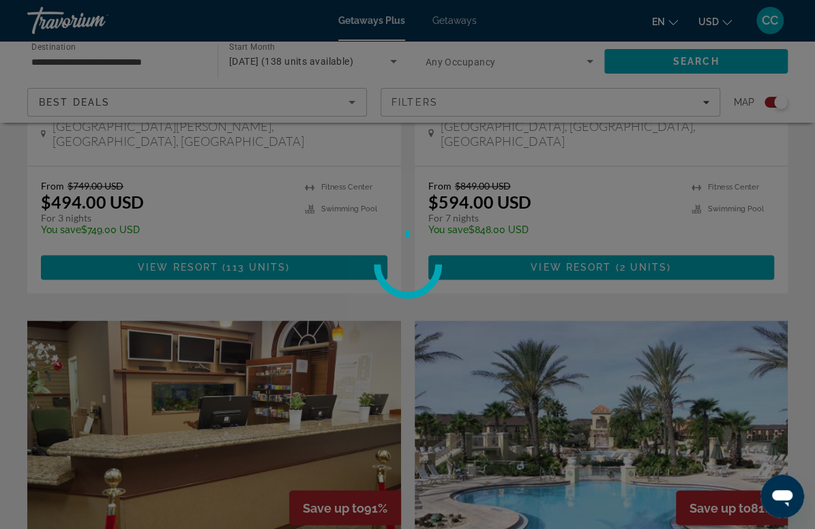
scroll to position [716, 0]
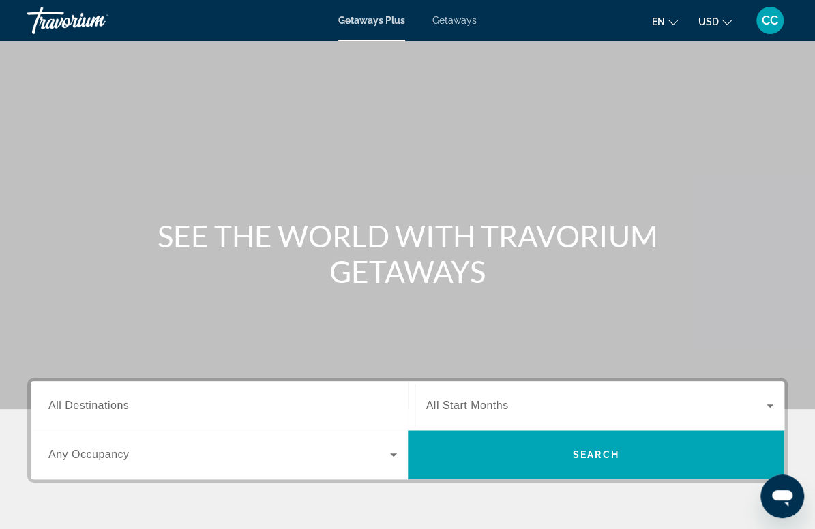
click at [115, 401] on span "All Destinations" at bounding box center [88, 406] width 81 height 12
click at [115, 401] on input "Destination All Destinations" at bounding box center [222, 406] width 349 height 16
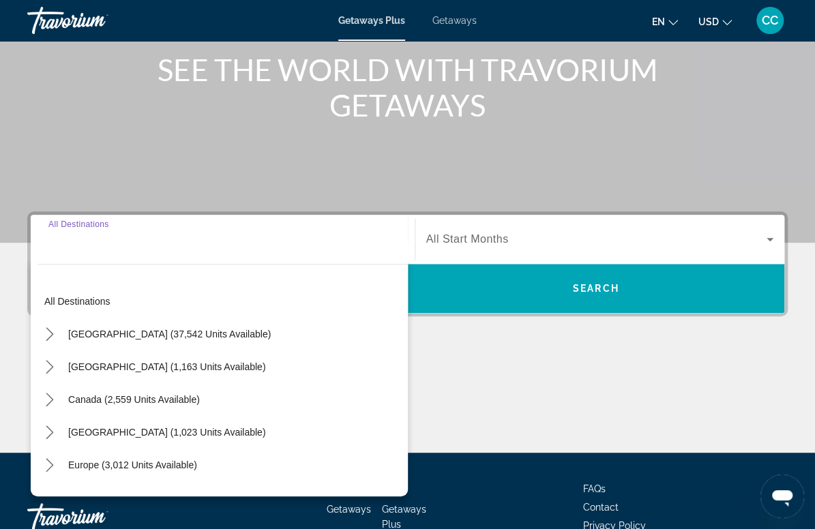
scroll to position [257, 0]
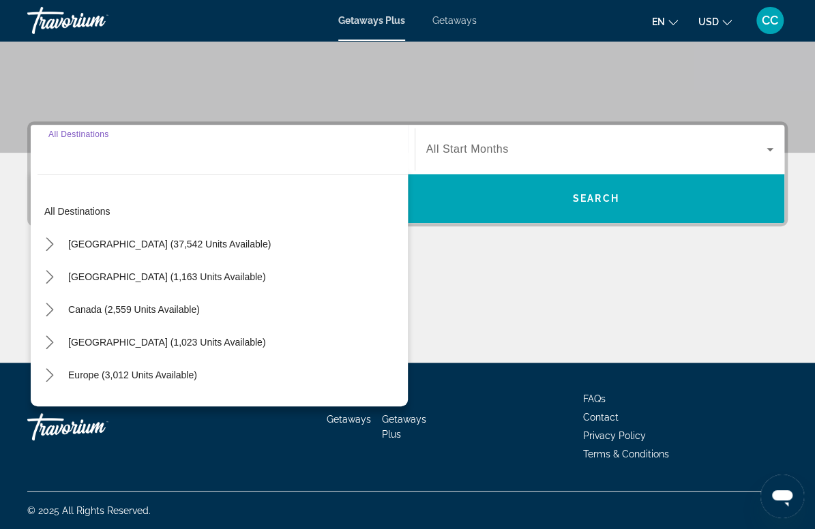
click at [448, 25] on span "Getaways" at bounding box center [455, 20] width 44 height 11
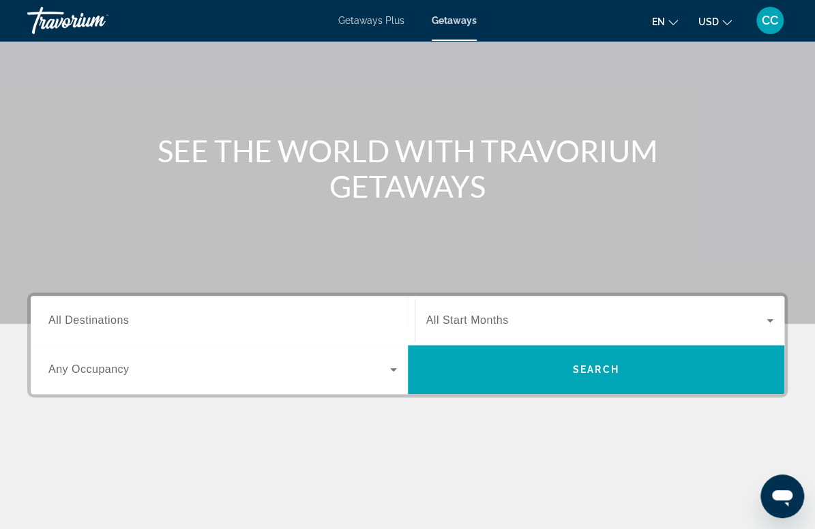
scroll to position [86, 0]
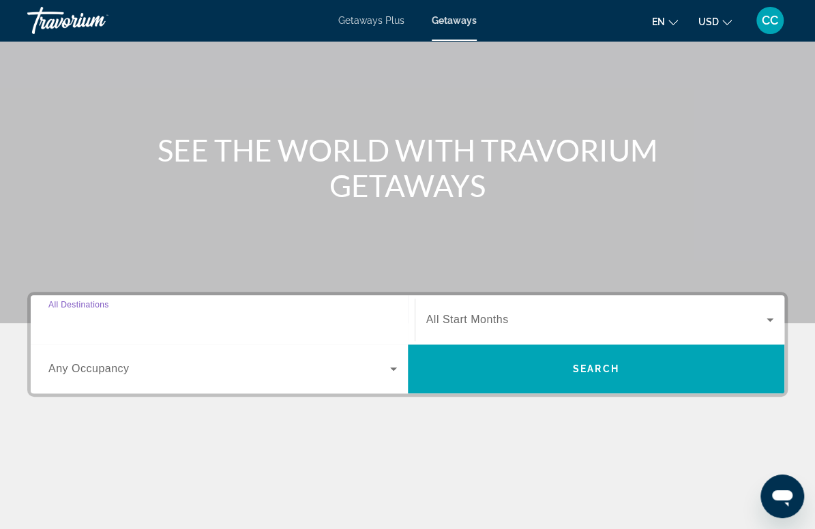
click at [179, 313] on input "Destination All Destinations" at bounding box center [222, 321] width 349 height 16
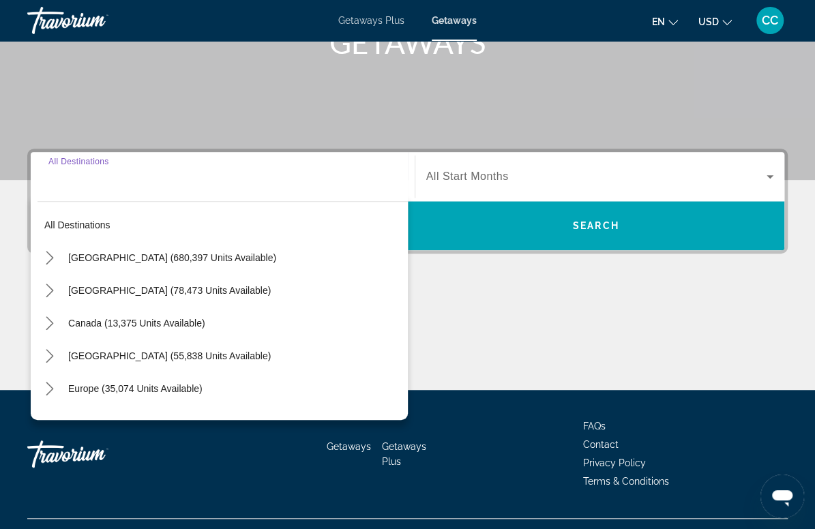
scroll to position [257, 0]
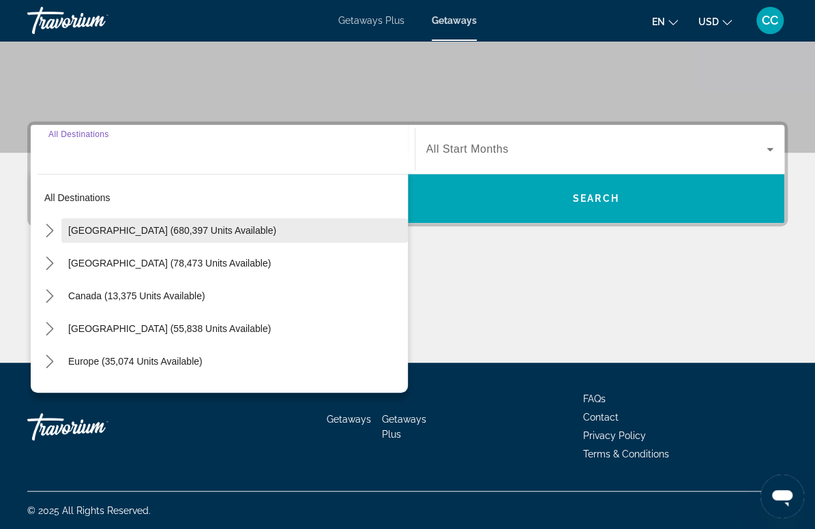
click at [176, 233] on span "United States (680,397 units available)" at bounding box center [172, 230] width 208 height 11
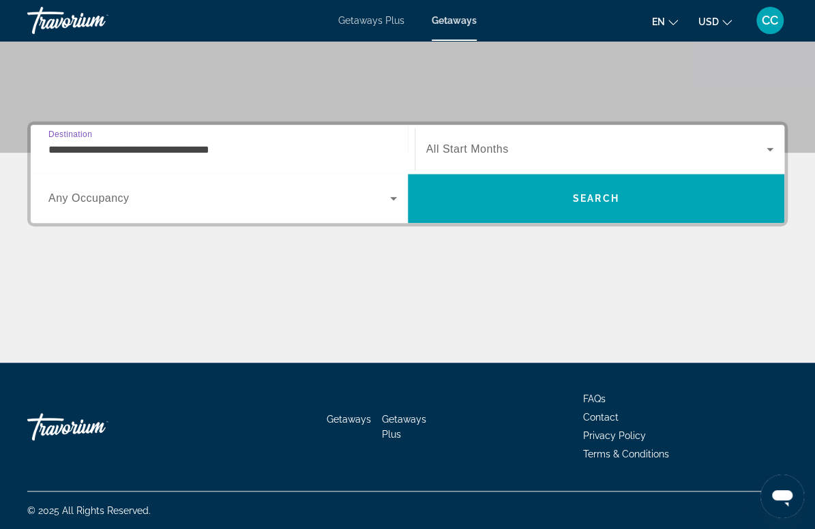
click at [179, 147] on input "**********" at bounding box center [222, 150] width 349 height 16
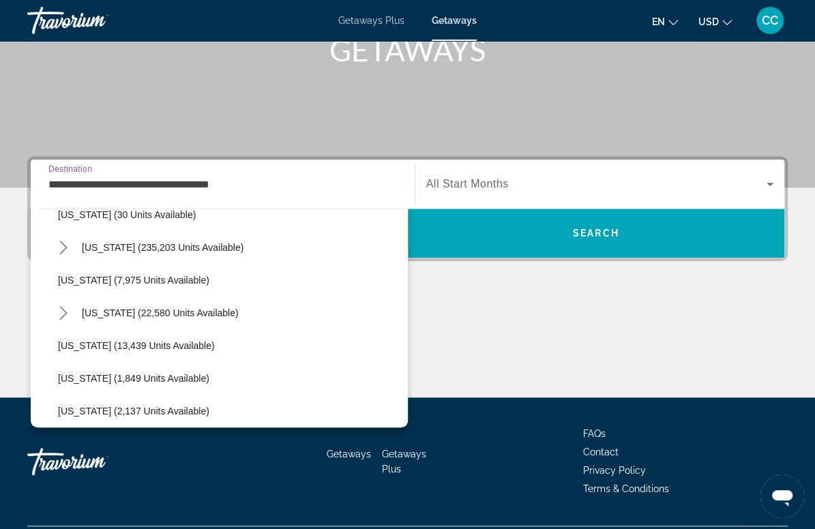
scroll to position [213, 0]
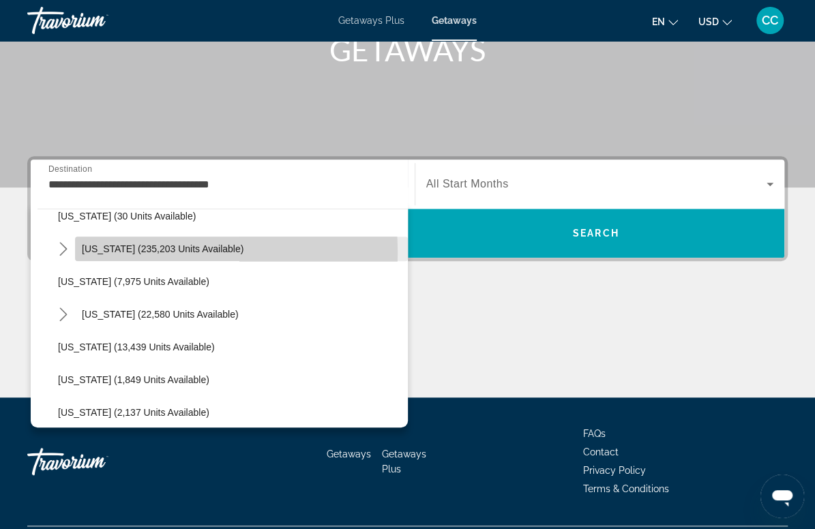
click at [145, 252] on span "Florida (235,203 units available)" at bounding box center [163, 249] width 162 height 11
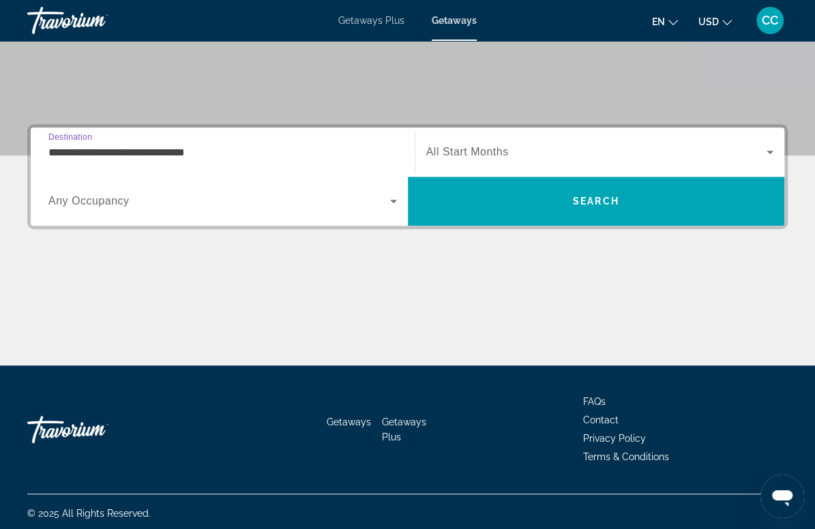
scroll to position [257, 0]
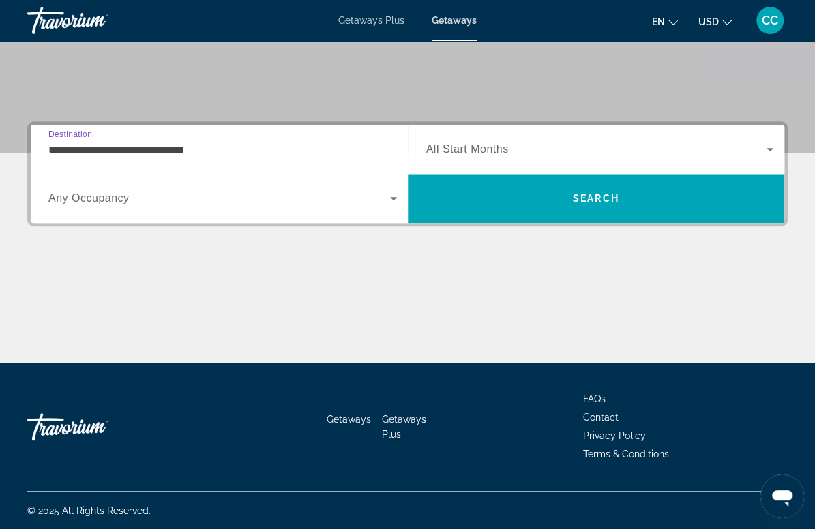
click at [157, 154] on input "**********" at bounding box center [222, 150] width 349 height 16
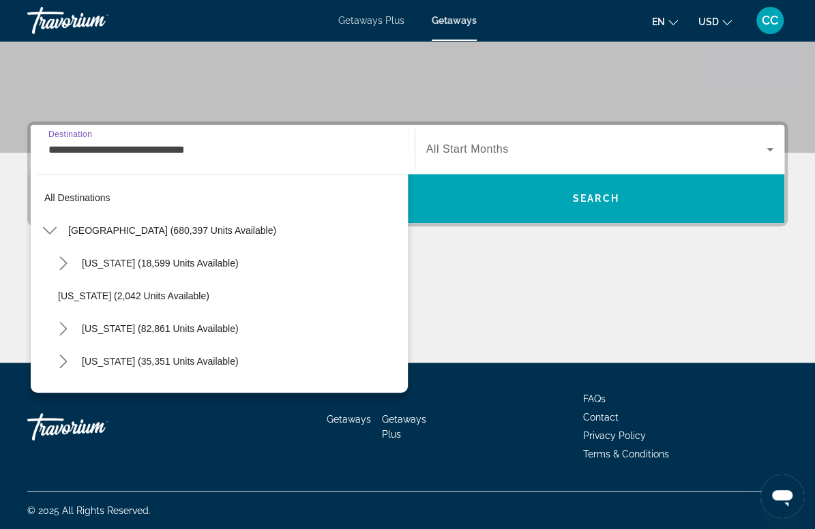
scroll to position [147, 0]
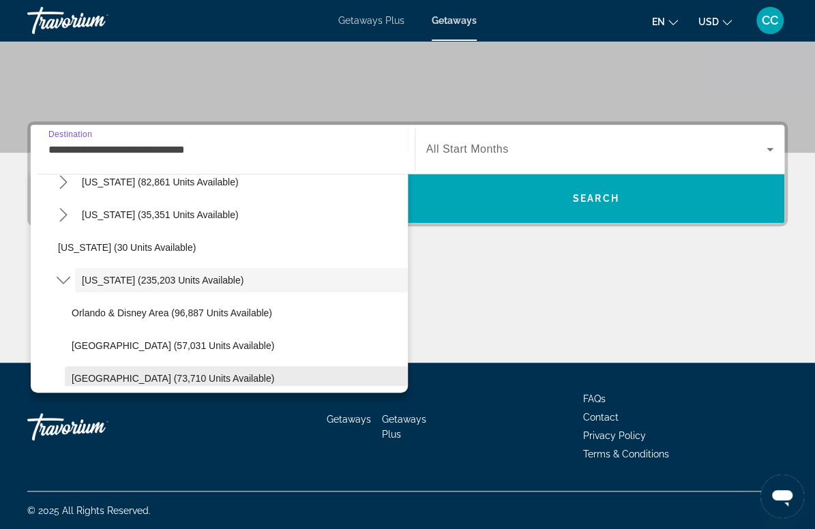
click at [115, 377] on span "West Coast (73,710 units available)" at bounding box center [173, 378] width 203 height 11
type input "**********"
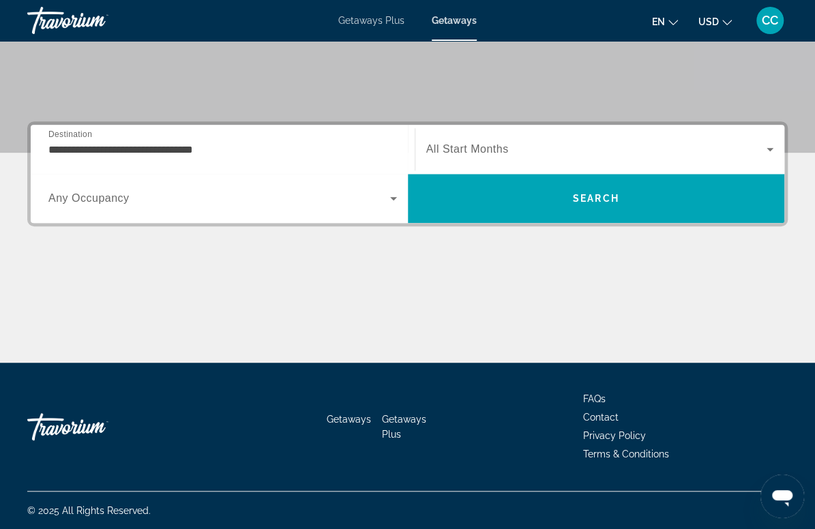
click at [470, 149] on span "All Start Months" at bounding box center [467, 149] width 83 height 12
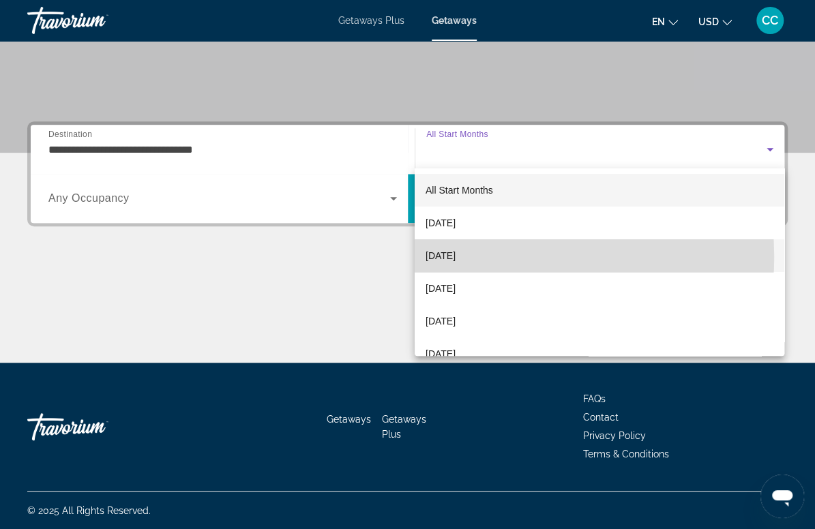
click at [450, 257] on span "[DATE]" at bounding box center [441, 256] width 30 height 16
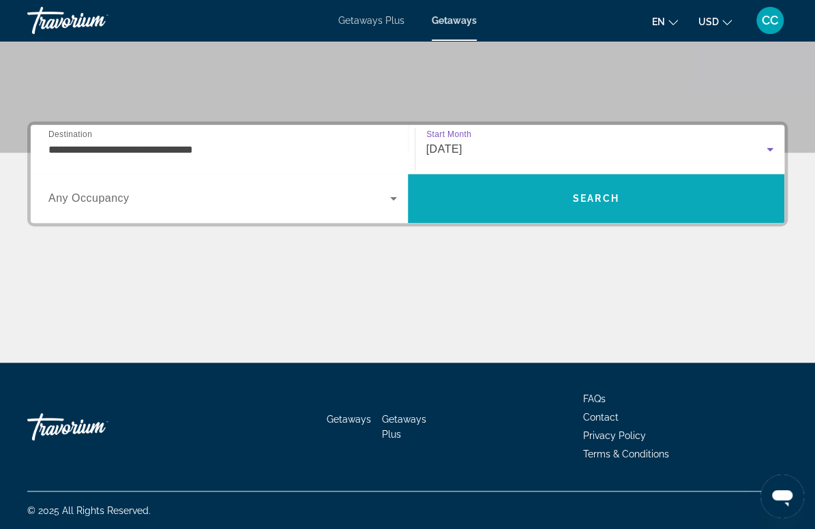
click at [448, 198] on span "Search" at bounding box center [596, 198] width 377 height 33
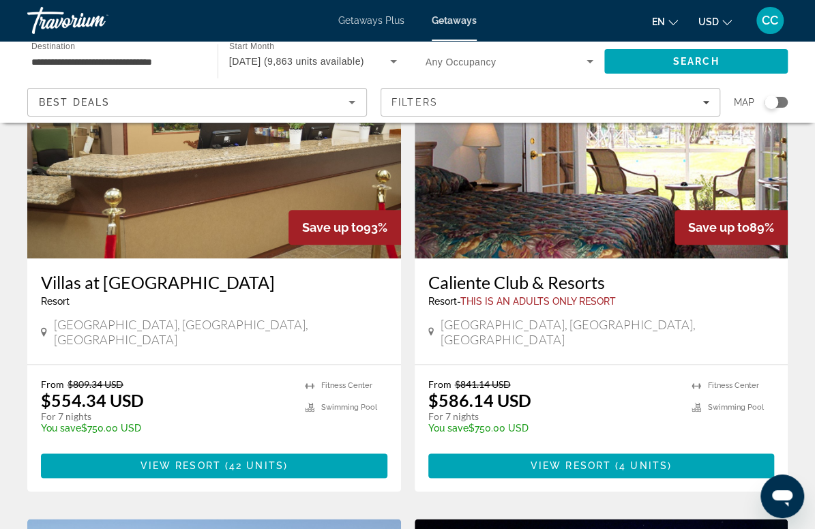
scroll to position [629, 0]
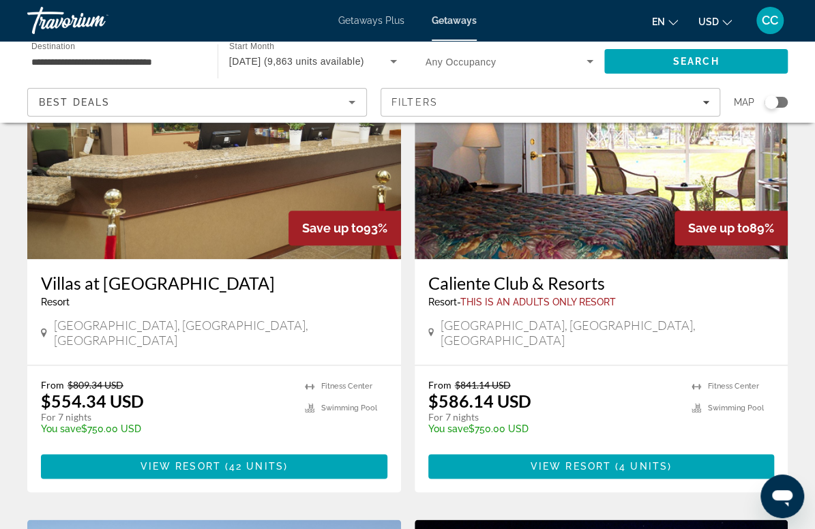
click at [429, 289] on h3 "Caliente Club & Resorts" at bounding box center [602, 283] width 347 height 20
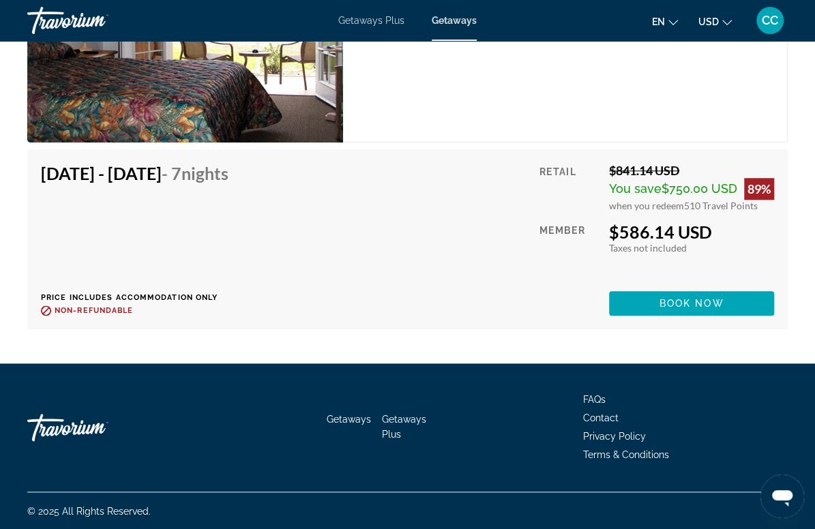
scroll to position [2969, 0]
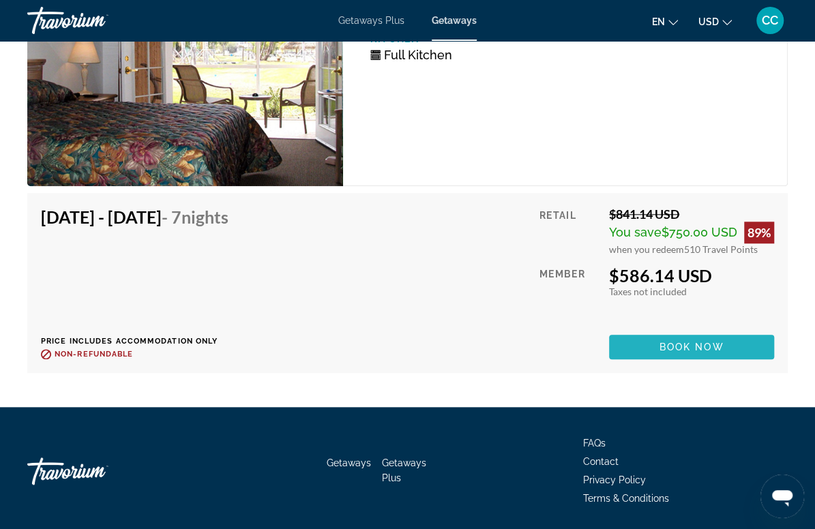
click at [661, 349] on span "Book now" at bounding box center [692, 347] width 65 height 11
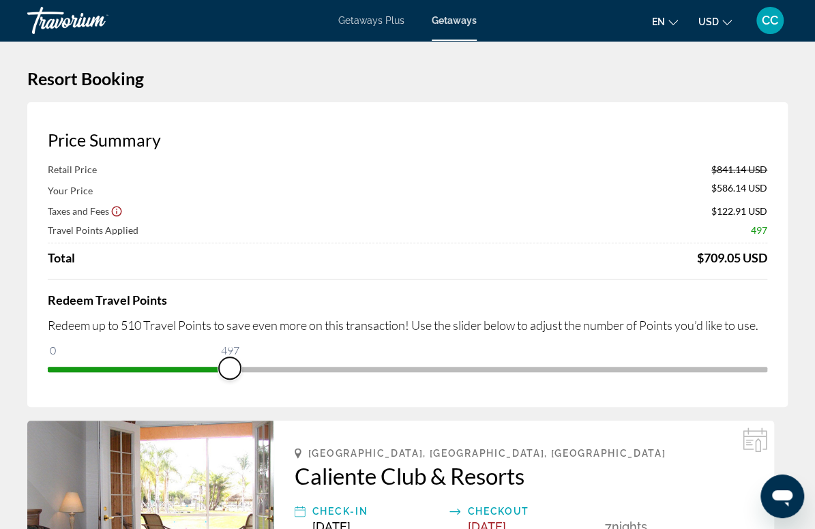
drag, startPoint x: 759, startPoint y: 420, endPoint x: 741, endPoint y: 423, distance: 18.1
click at [241, 379] on span "ngx-slider" at bounding box center [230, 369] width 22 height 22
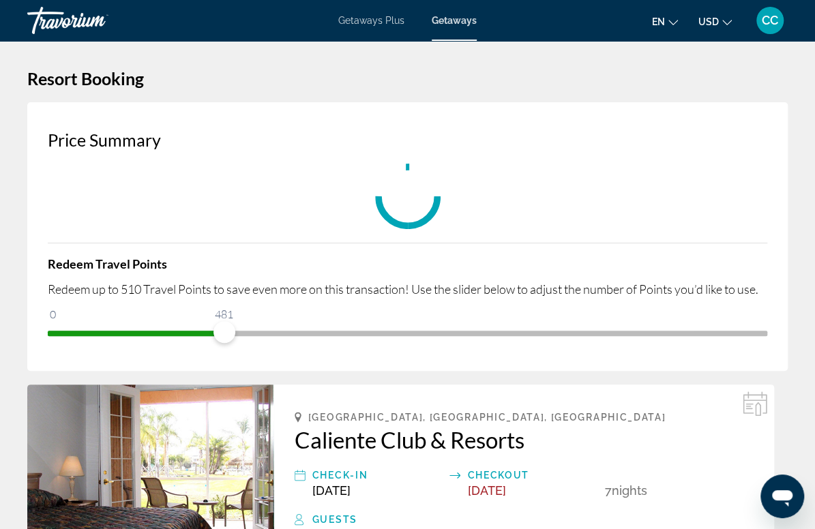
click at [635, 371] on div "Price Summary Redeem Travel Points Redeem up to 510 Travel Points to save even …" at bounding box center [407, 236] width 761 height 269
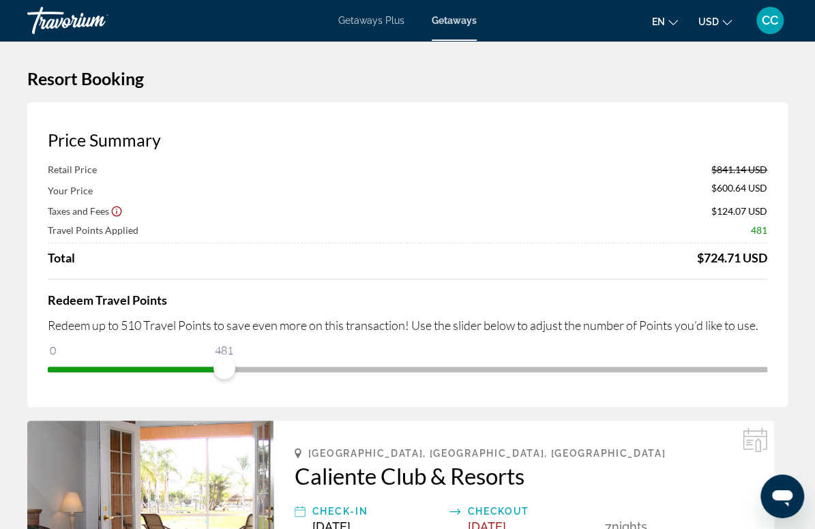
click at [622, 407] on div "Price Summary Retail Price $841.14 USD Your Price $600.64 USD Taxes and Fees $1…" at bounding box center [407, 254] width 761 height 305
drag, startPoint x: 745, startPoint y: 414, endPoint x: 655, endPoint y: 438, distance: 93.2
click at [655, 407] on div "Price Summary Retail Price $841.14 USD Your Price $600.64 USD Taxes and Fees $1…" at bounding box center [407, 254] width 761 height 305
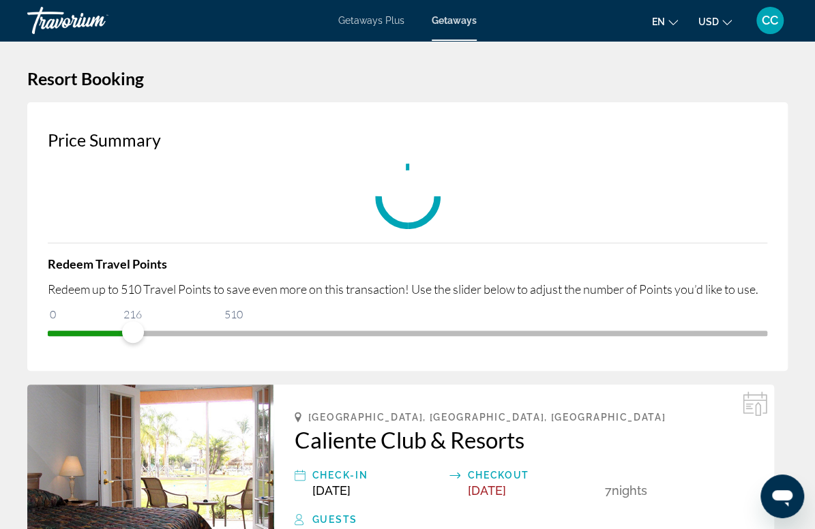
drag, startPoint x: 655, startPoint y: 438, endPoint x: 635, endPoint y: 446, distance: 21.2
click at [635, 371] on div "Price Summary Redeem Travel Points Redeem up to 510 Travel Points to save even …" at bounding box center [407, 236] width 761 height 269
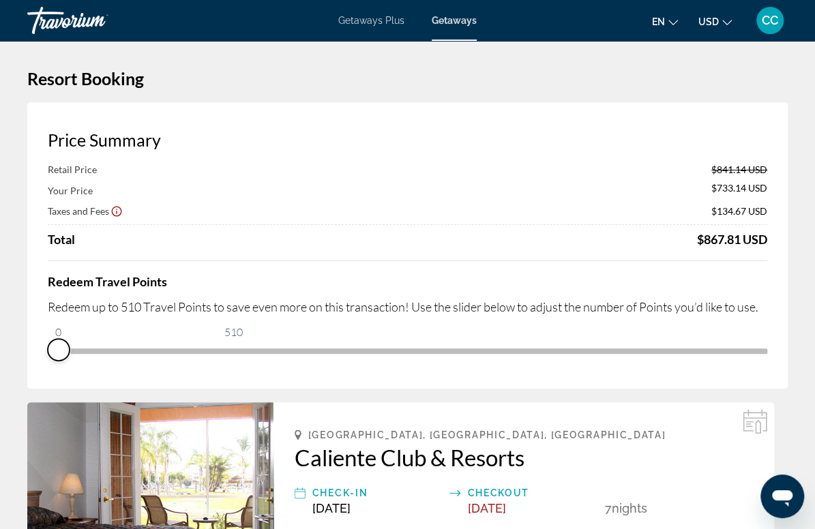
drag, startPoint x: 654, startPoint y: 407, endPoint x: 547, endPoint y: 422, distance: 107.5
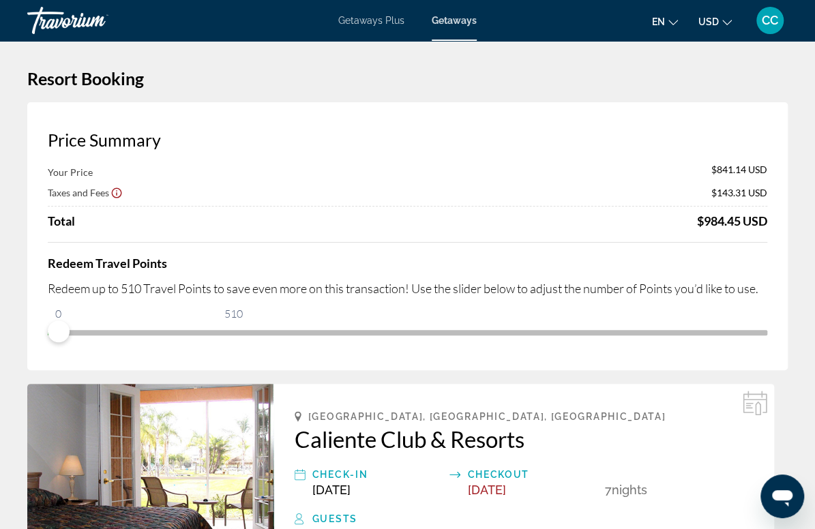
click at [607, 343] on div "Redeem Travel Points Redeem up to 510 Travel Points to save even more on this t…" at bounding box center [408, 292] width 720 height 101
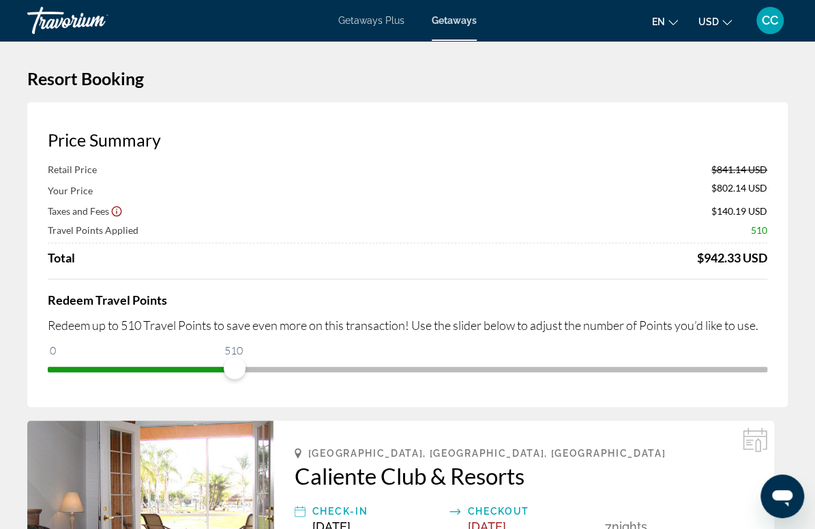
click at [757, 378] on span "ngx-slider" at bounding box center [408, 367] width 720 height 22
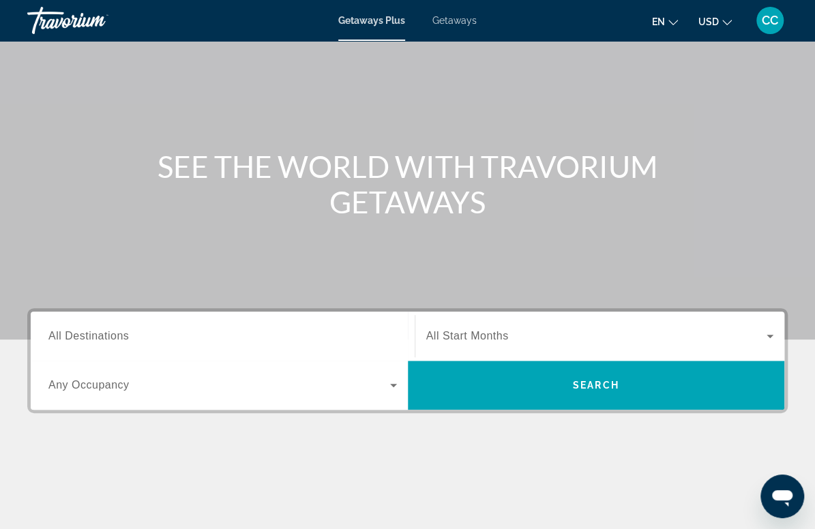
scroll to position [70, 0]
click at [116, 330] on span "All Destinations" at bounding box center [88, 336] width 81 height 12
click at [116, 330] on input "Destination All Destinations" at bounding box center [222, 336] width 349 height 16
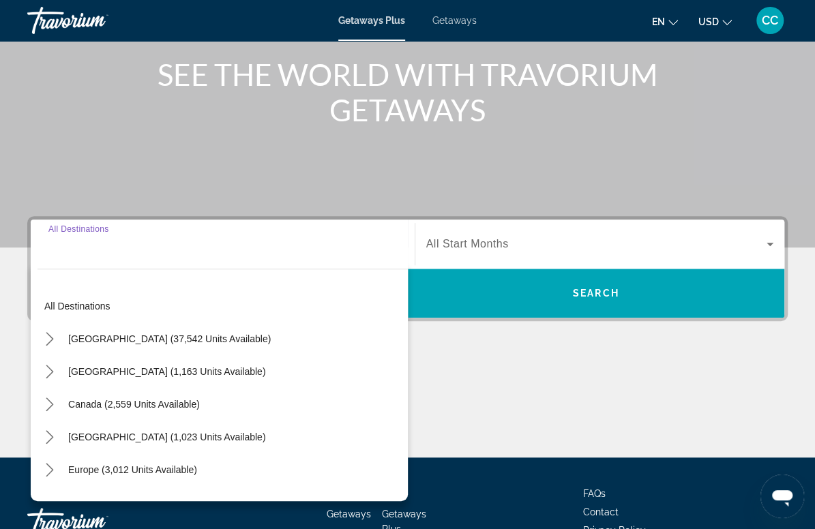
scroll to position [257, 0]
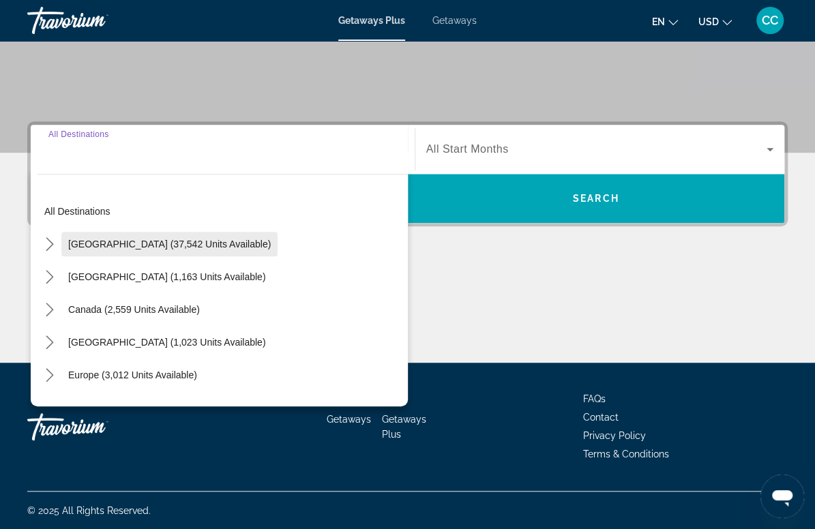
click at [105, 248] on span "[GEOGRAPHIC_DATA] (37,542 units available)" at bounding box center [169, 244] width 203 height 11
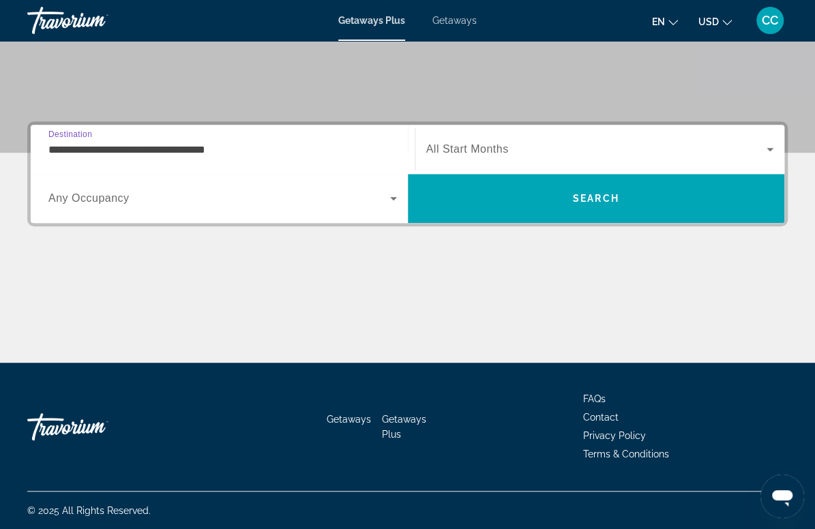
click at [146, 145] on input "**********" at bounding box center [222, 150] width 349 height 16
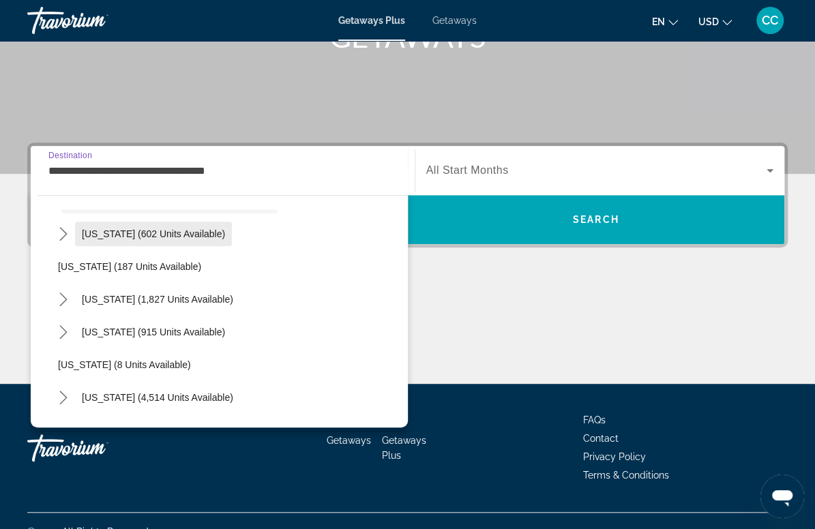
scroll to position [68, 0]
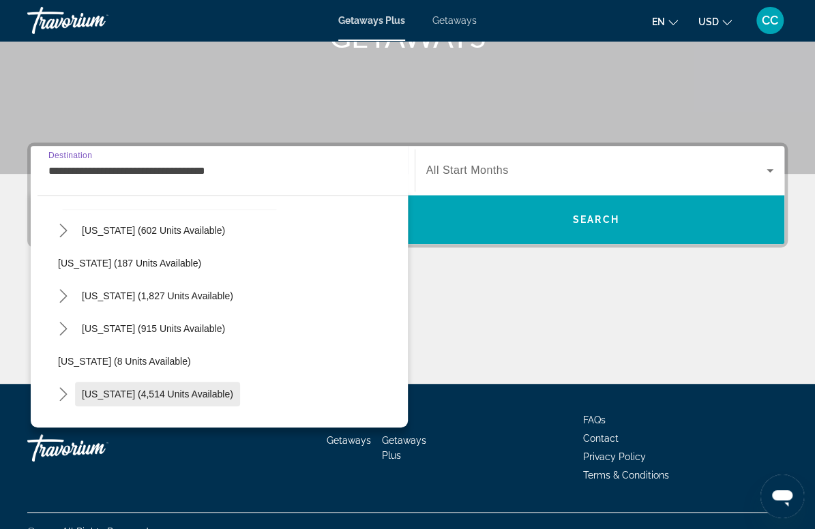
click at [160, 389] on span "[US_STATE] (4,514 units available)" at bounding box center [157, 394] width 151 height 11
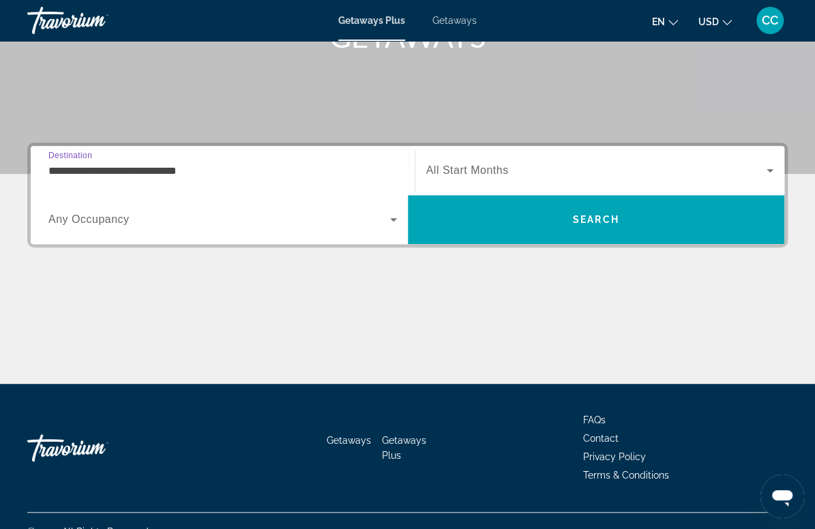
scroll to position [257, 0]
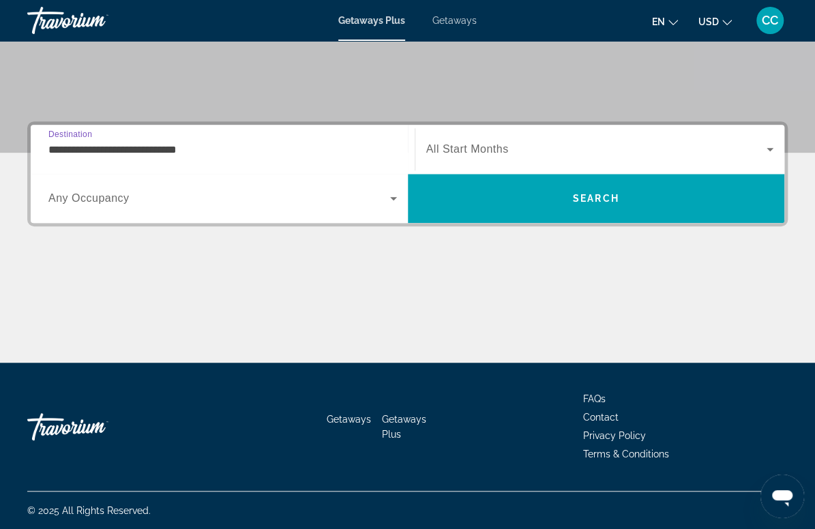
click at [146, 145] on input "**********" at bounding box center [222, 150] width 349 height 16
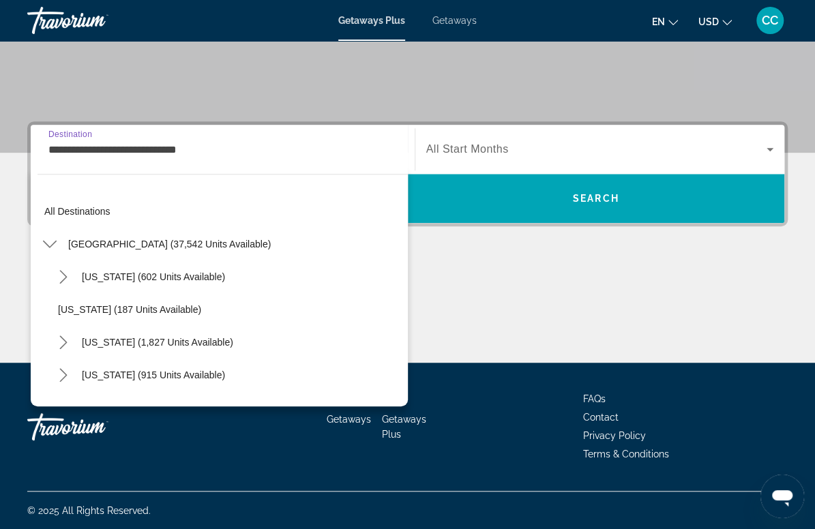
scroll to position [147, 0]
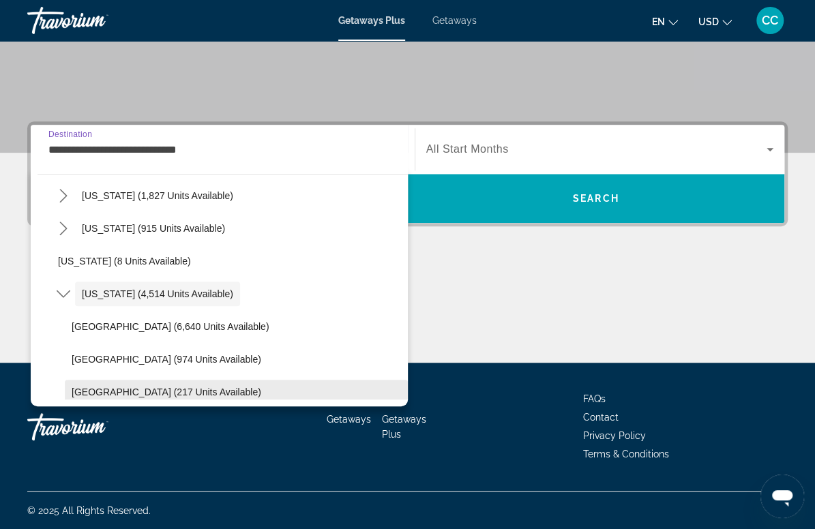
click at [158, 392] on span "[GEOGRAPHIC_DATA] (217 units available)" at bounding box center [167, 392] width 190 height 11
type input "**********"
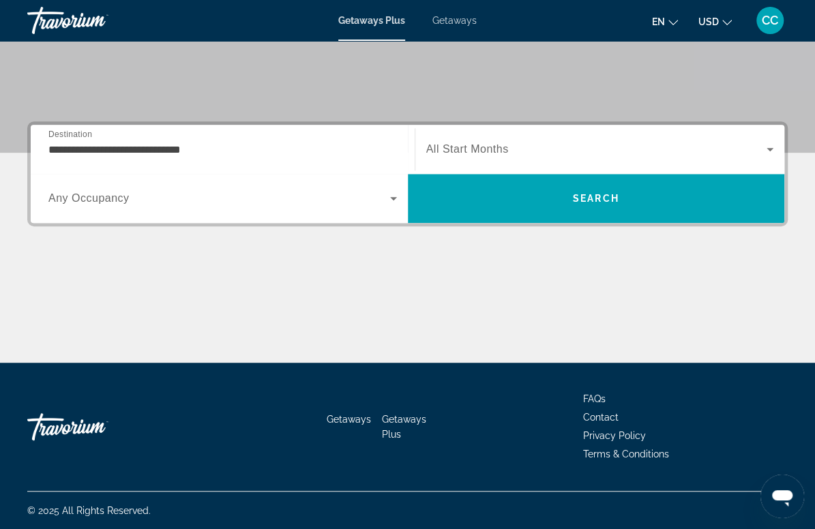
click at [463, 147] on span "All Start Months" at bounding box center [467, 149] width 83 height 12
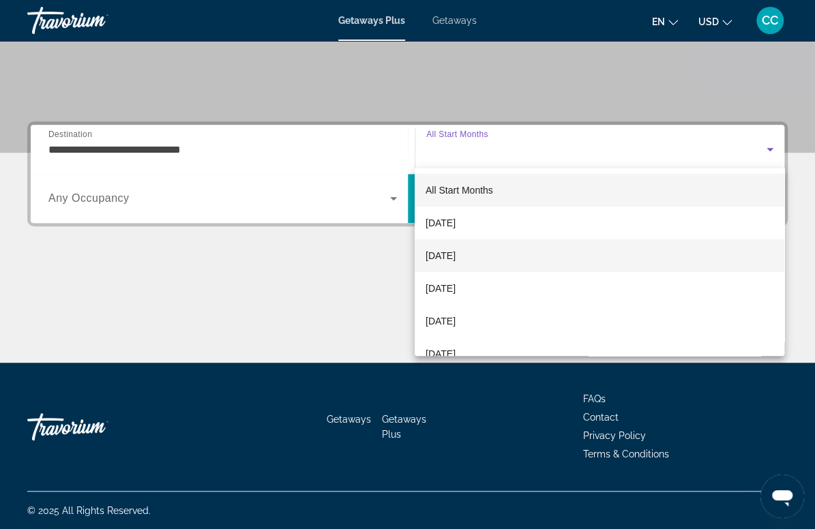
click at [456, 259] on span "[DATE]" at bounding box center [441, 256] width 30 height 16
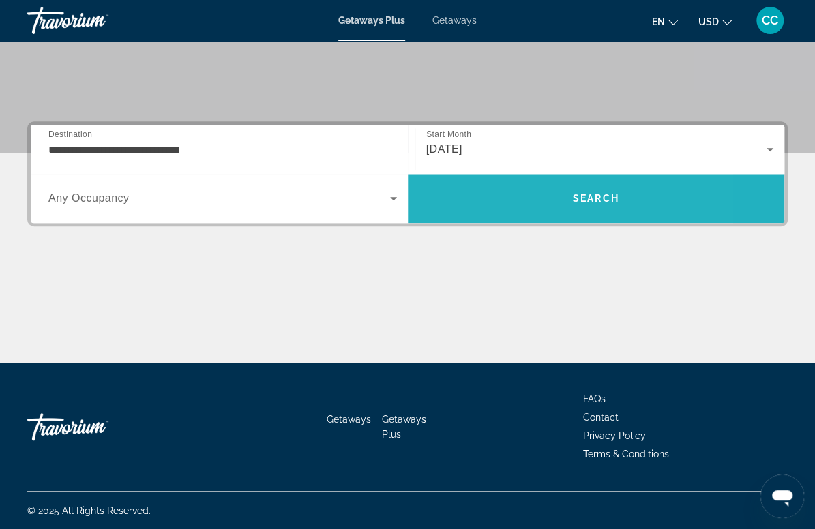
click at [499, 203] on span "Search" at bounding box center [596, 198] width 377 height 33
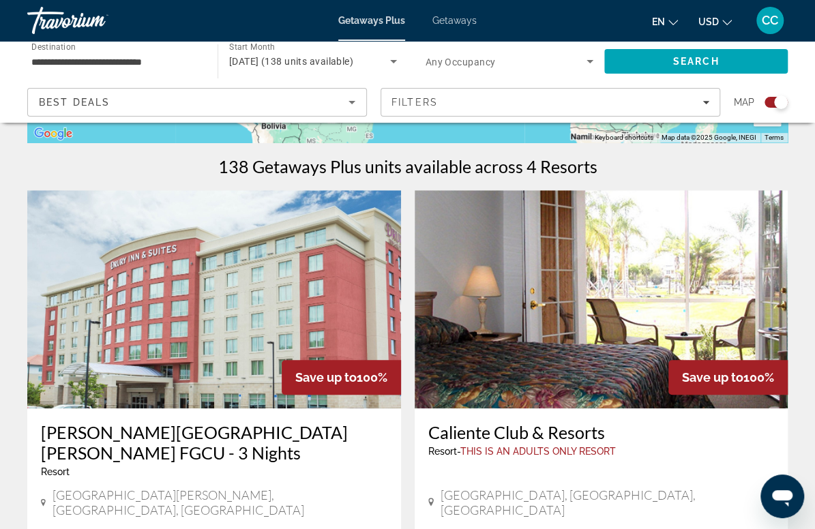
scroll to position [404, 0]
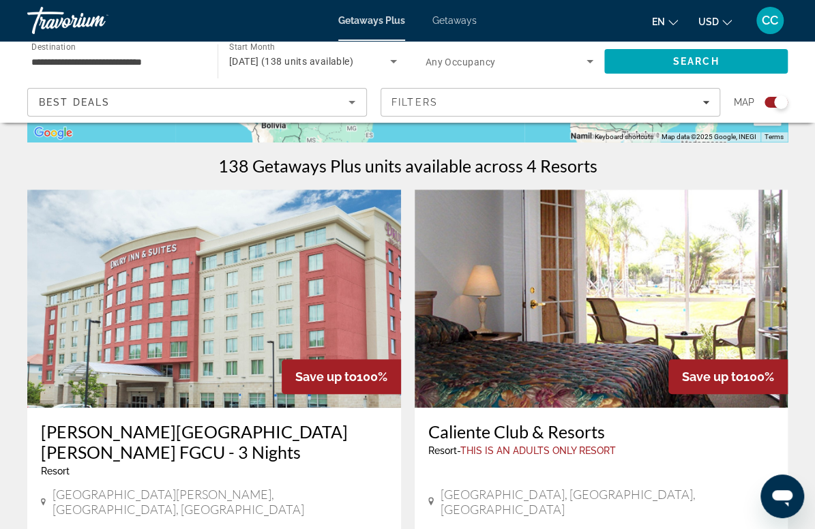
click at [437, 354] on img "Main content" at bounding box center [602, 299] width 374 height 218
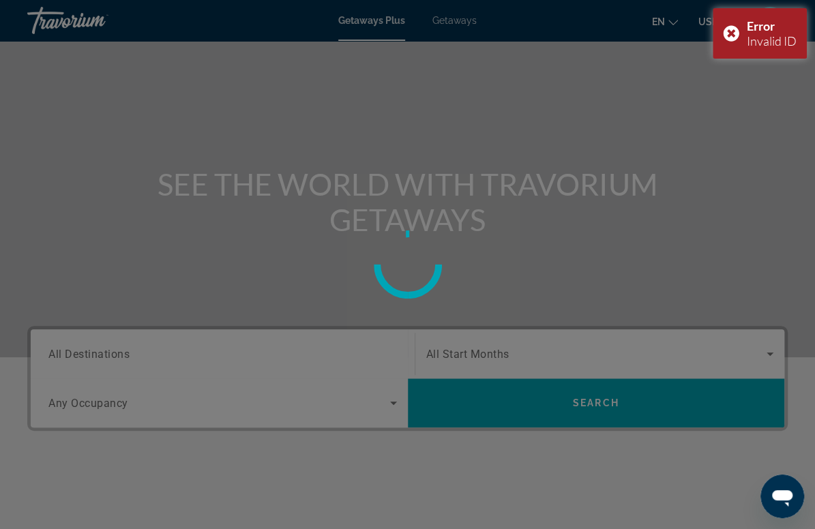
scroll to position [53, 0]
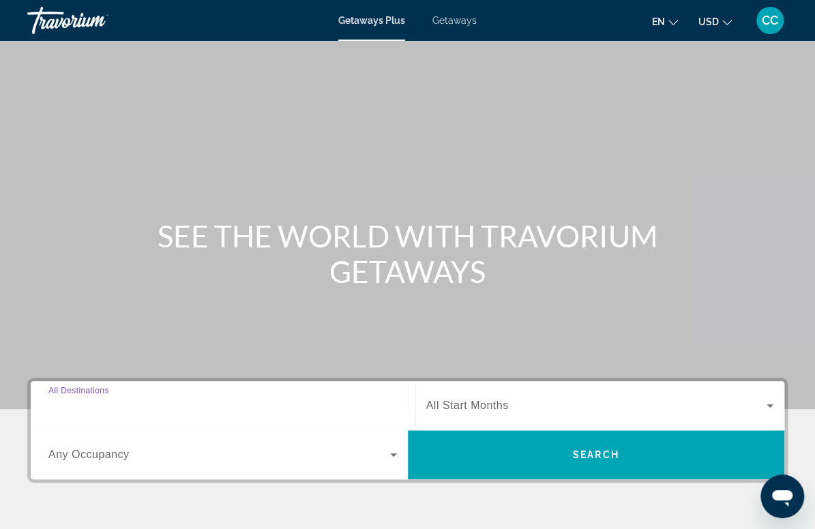
click at [163, 413] on input "Destination All Destinations" at bounding box center [222, 406] width 349 height 16
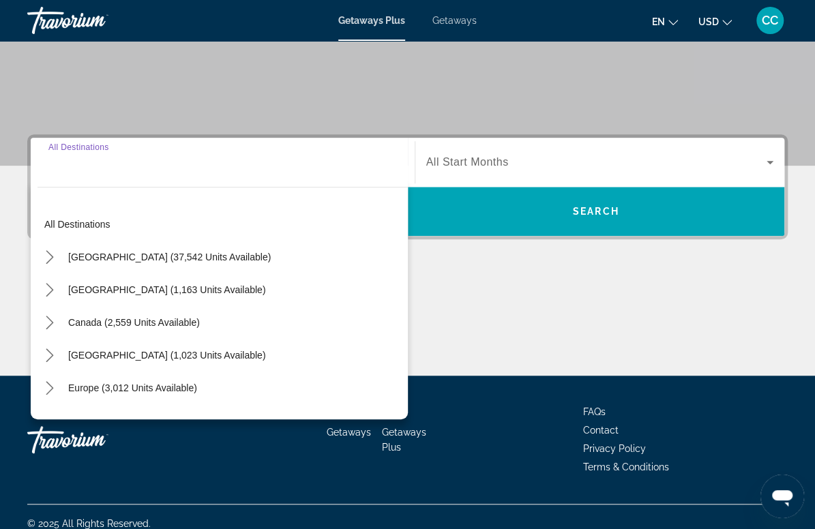
scroll to position [257, 0]
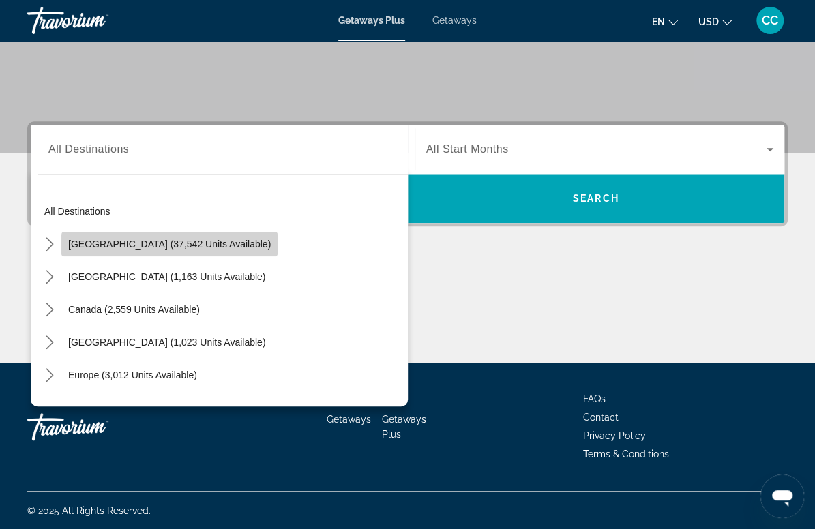
click at [180, 252] on span "Select destination: United States (37,542 units available)" at bounding box center [169, 244] width 216 height 33
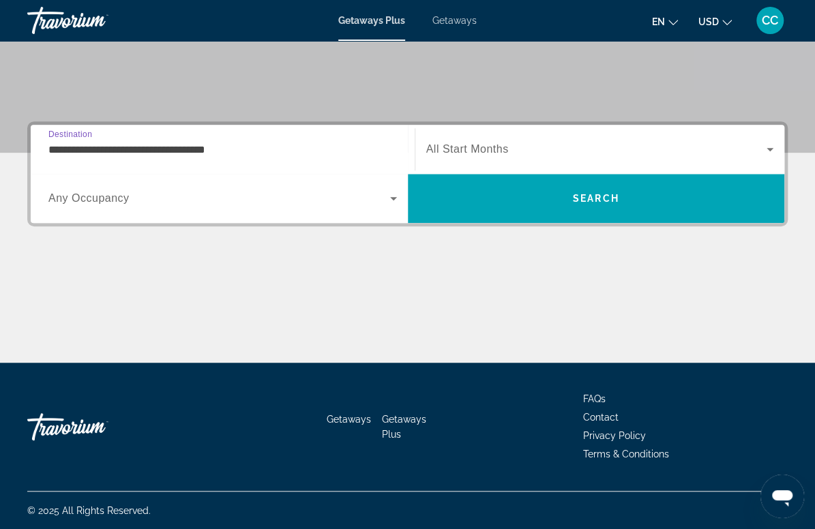
click at [201, 142] on input "**********" at bounding box center [222, 150] width 349 height 16
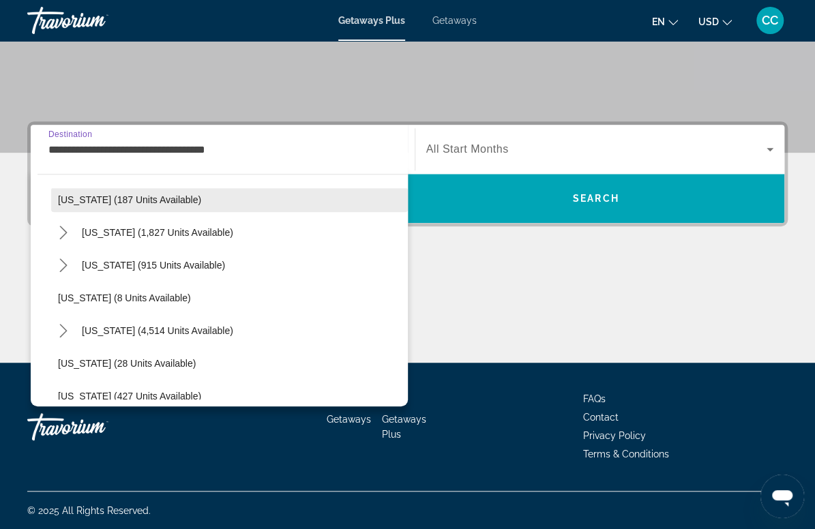
scroll to position [133, 0]
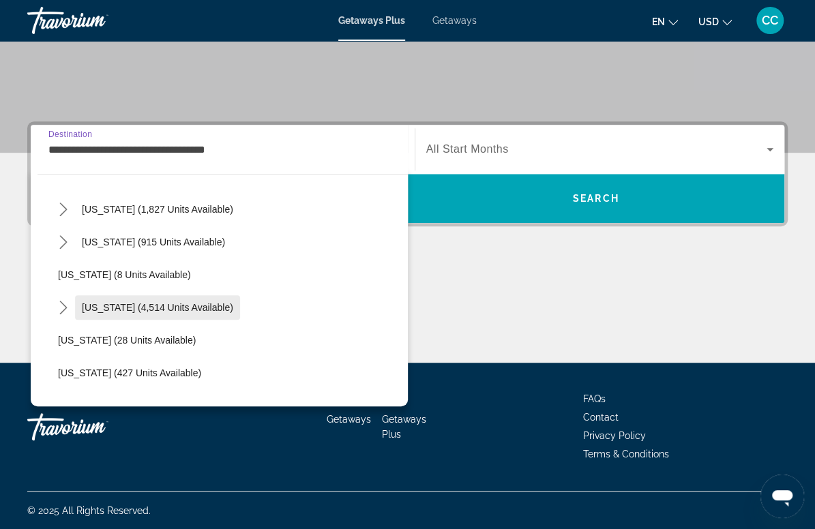
click at [180, 312] on span "[US_STATE] (4,514 units available)" at bounding box center [157, 307] width 151 height 11
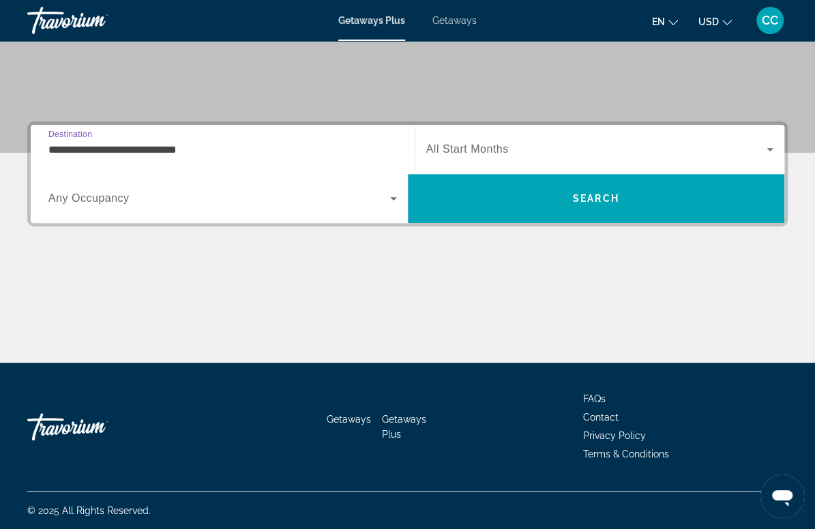
click at [184, 146] on input "**********" at bounding box center [222, 150] width 349 height 16
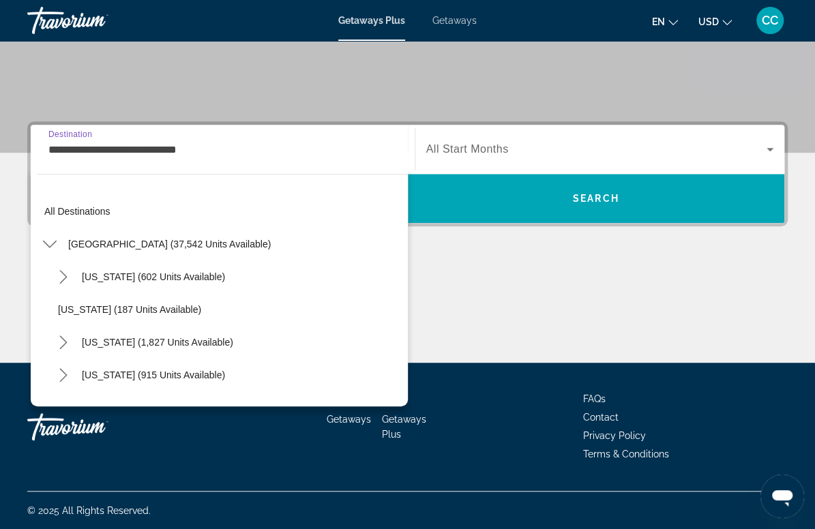
scroll to position [147, 0]
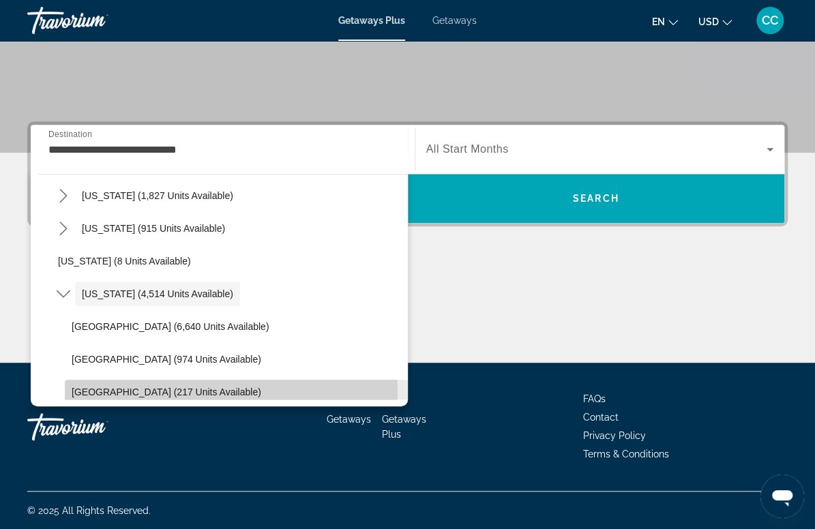
click at [145, 392] on span "[GEOGRAPHIC_DATA] (217 units available)" at bounding box center [167, 392] width 190 height 11
type input "**********"
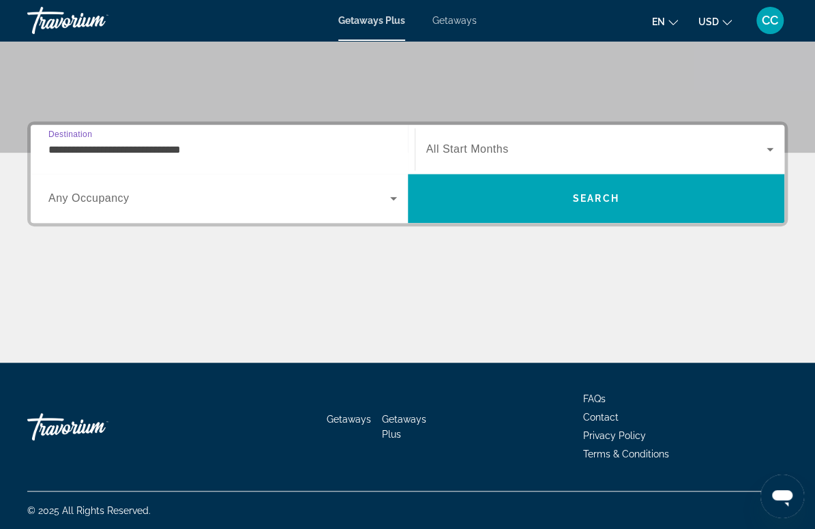
click at [448, 143] on span "All Start Months" at bounding box center [467, 149] width 83 height 12
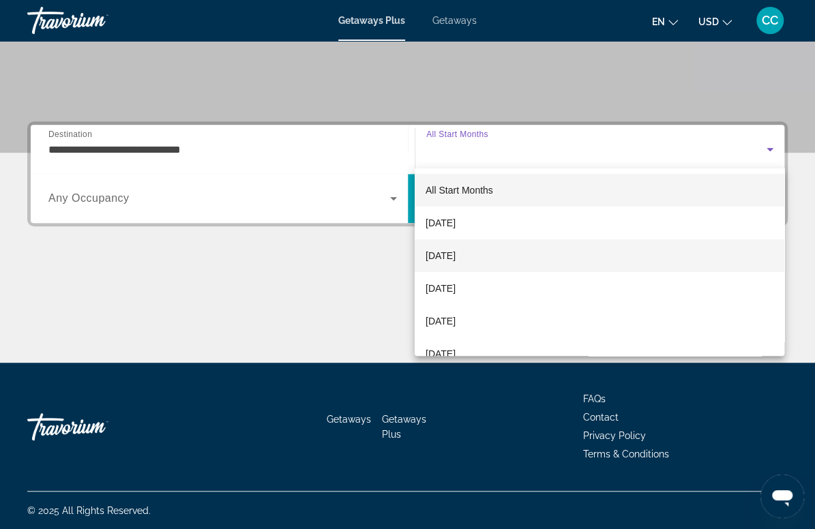
click at [456, 254] on span "[DATE]" at bounding box center [441, 256] width 30 height 16
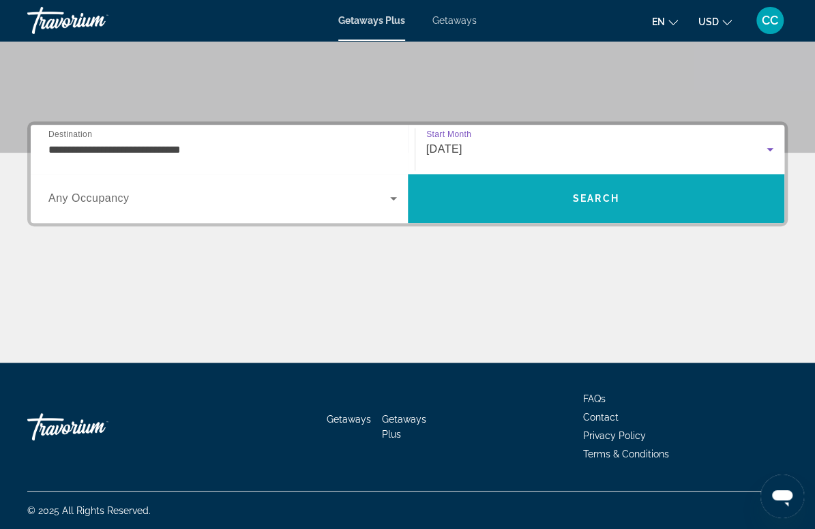
click at [492, 196] on span "Search" at bounding box center [596, 198] width 377 height 33
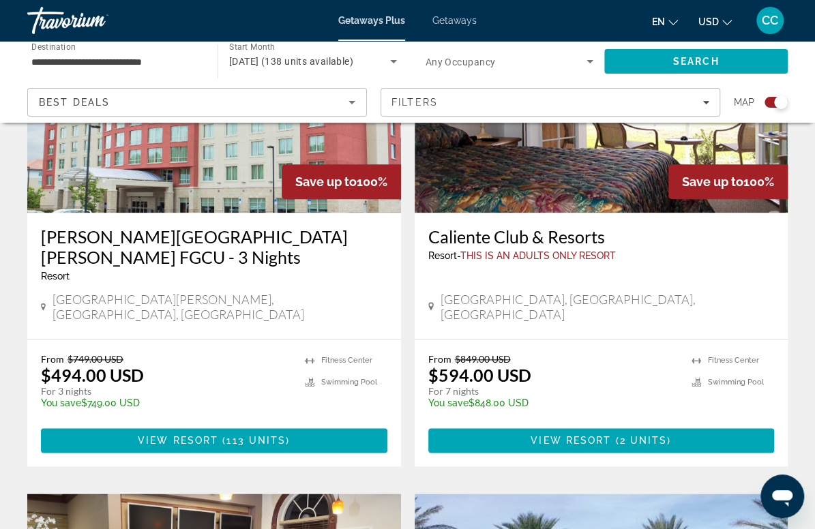
scroll to position [598, 0]
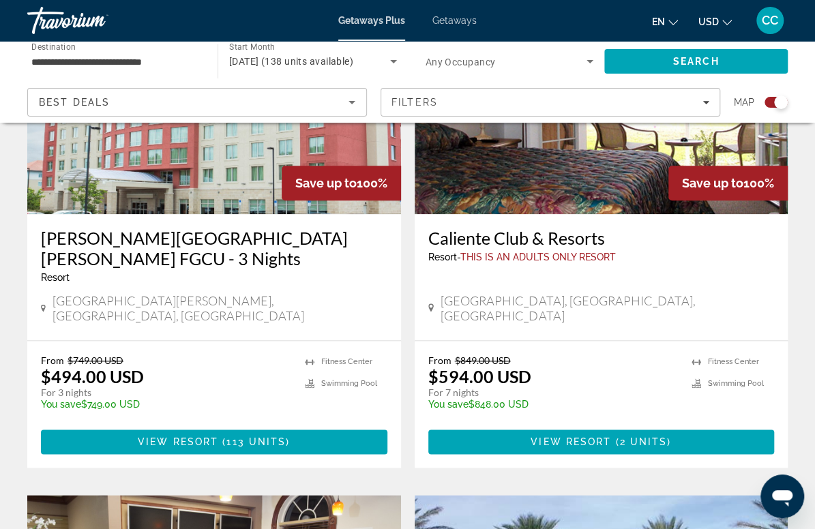
click at [429, 242] on h3 "Caliente Club & Resorts" at bounding box center [602, 238] width 347 height 20
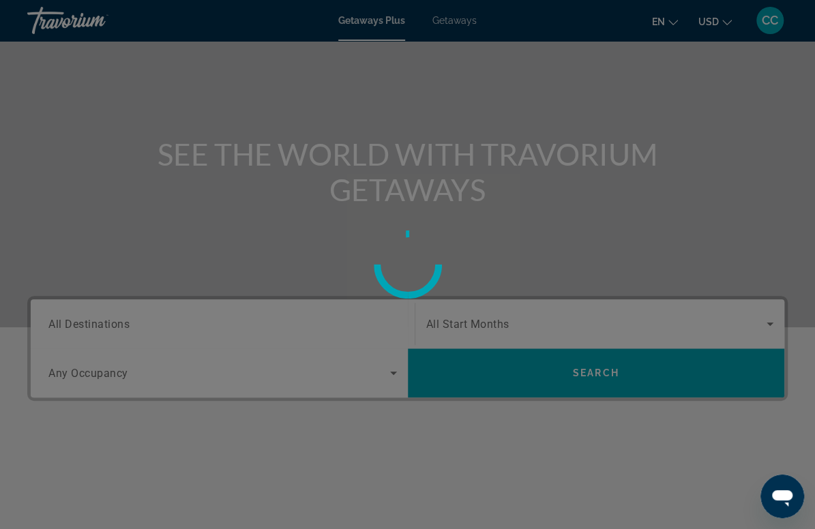
scroll to position [57, 0]
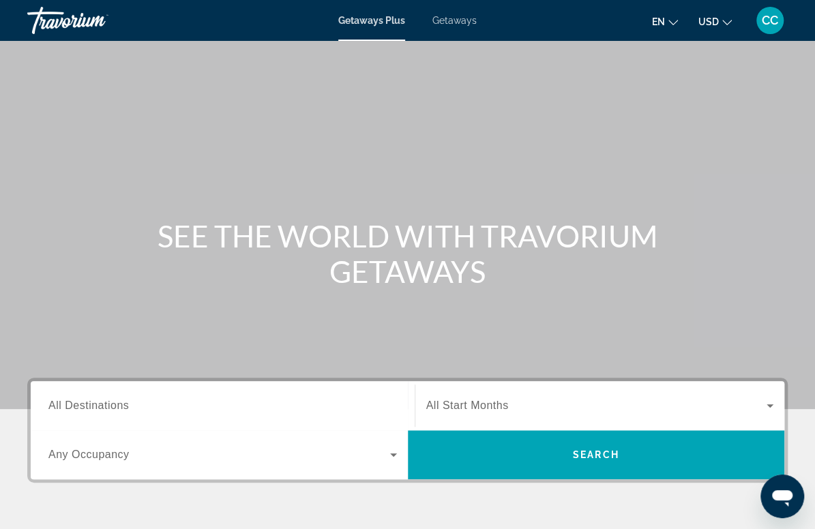
click at [115, 400] on span "All Destinations" at bounding box center [88, 406] width 81 height 12
click at [115, 398] on input "Destination All Destinations" at bounding box center [222, 406] width 349 height 16
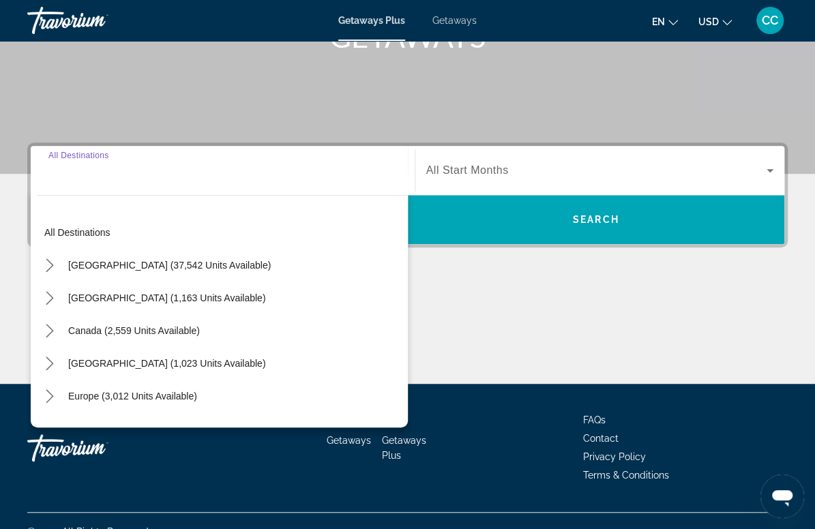
scroll to position [257, 0]
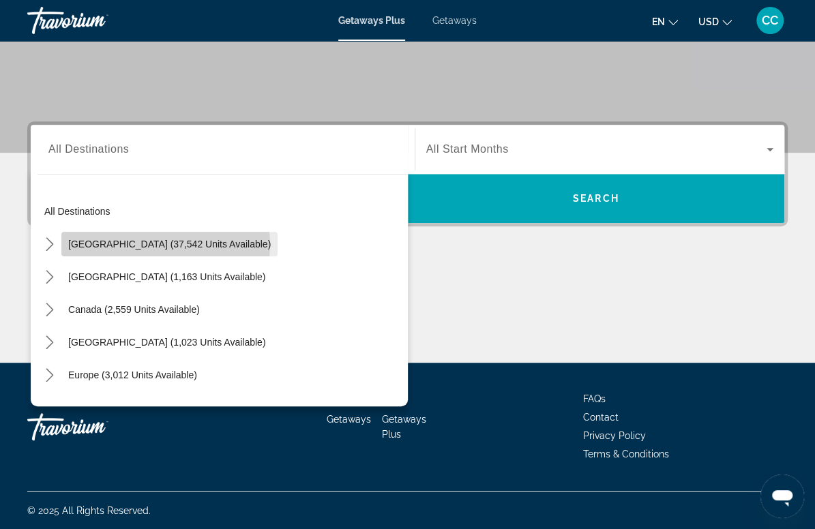
click at [165, 244] on span "[GEOGRAPHIC_DATA] (37,542 units available)" at bounding box center [169, 244] width 203 height 11
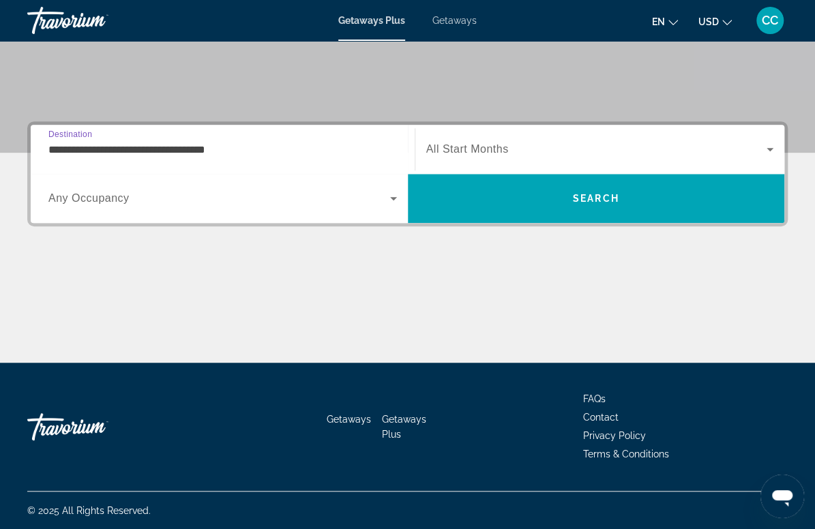
click at [186, 155] on input "**********" at bounding box center [222, 150] width 349 height 16
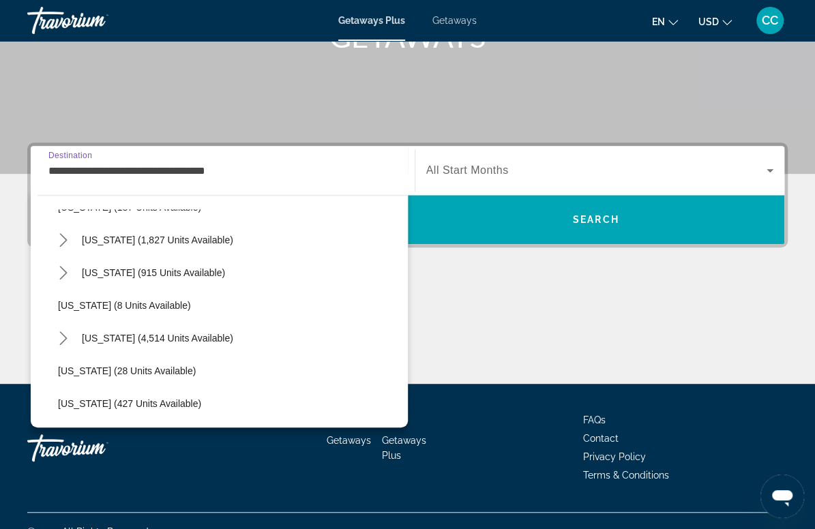
scroll to position [125, 0]
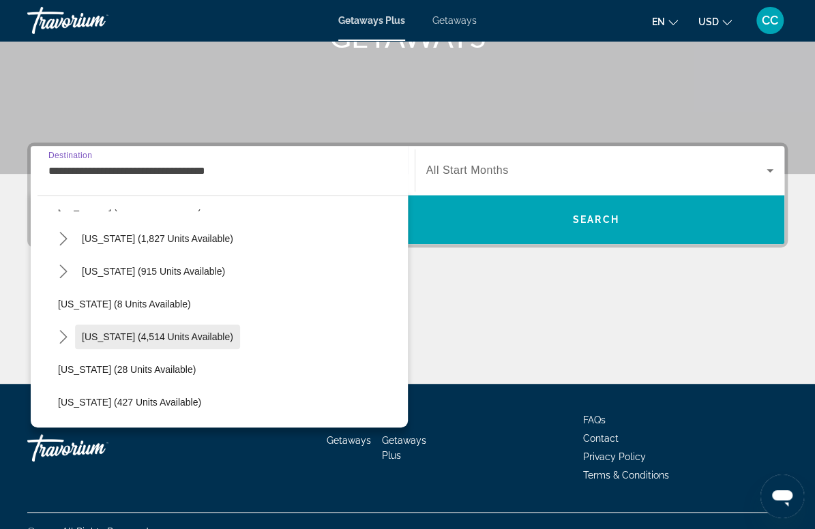
click at [142, 332] on span "[US_STATE] (4,514 units available)" at bounding box center [157, 337] width 151 height 11
type input "**********"
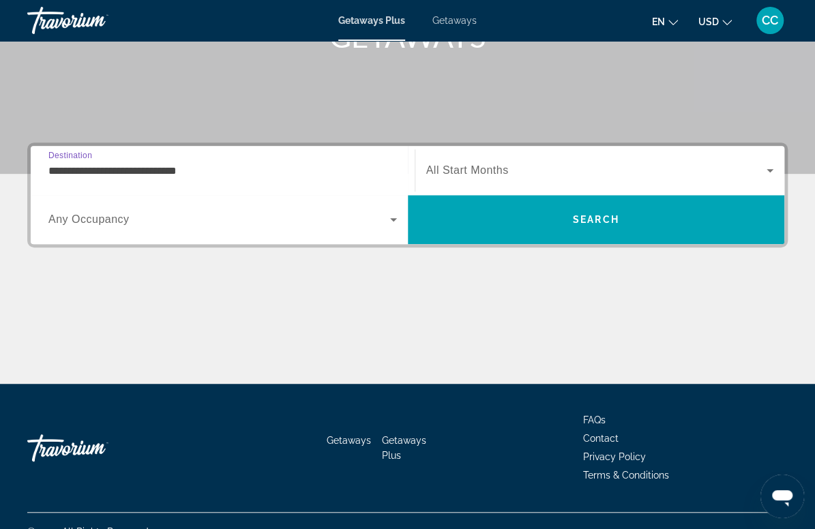
scroll to position [257, 0]
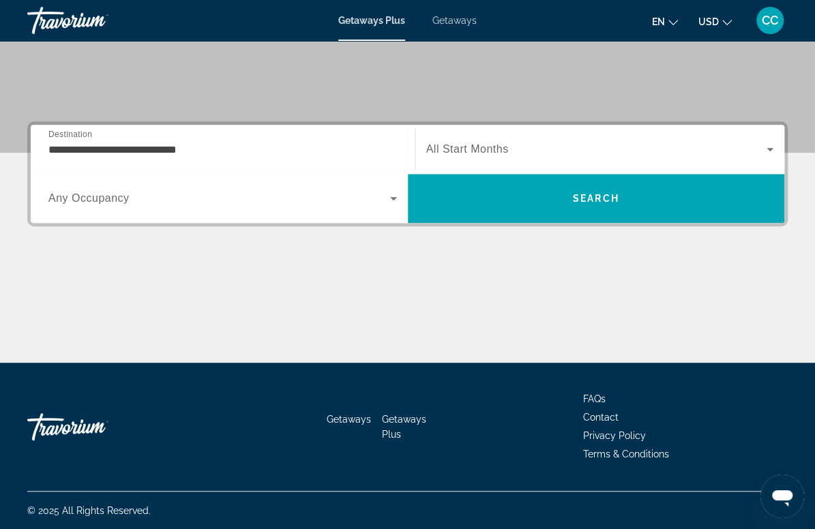
click at [486, 149] on span "All Start Months" at bounding box center [467, 149] width 83 height 12
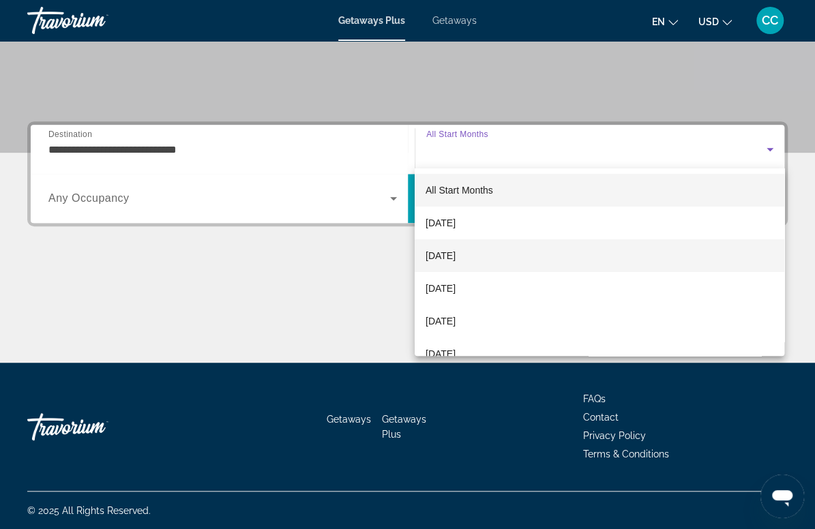
click at [456, 257] on span "[DATE]" at bounding box center [441, 256] width 30 height 16
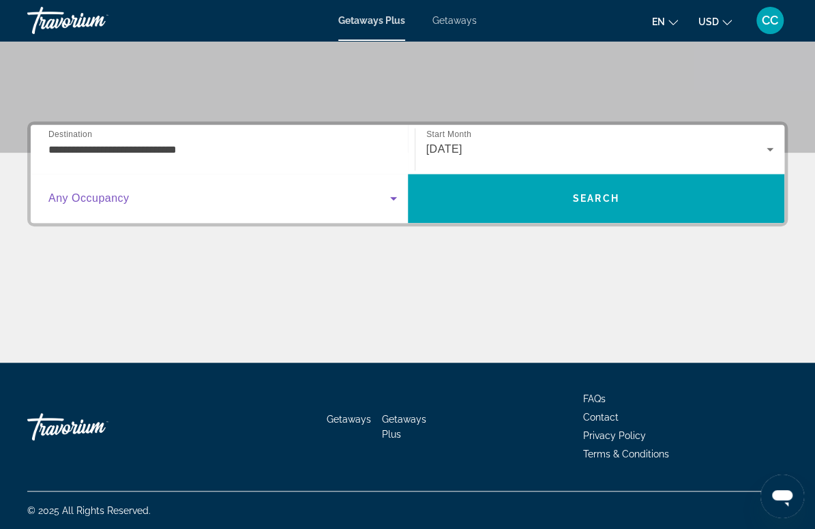
click at [134, 190] on span "Search widget" at bounding box center [219, 198] width 342 height 16
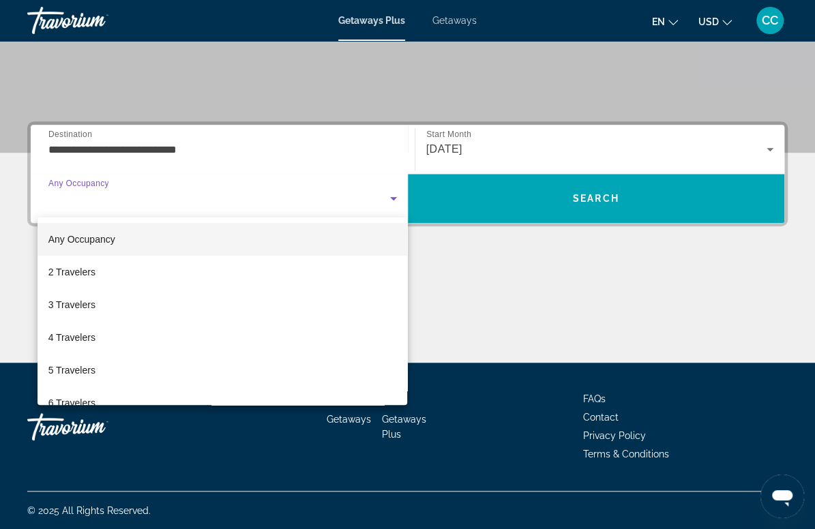
click at [439, 311] on div at bounding box center [407, 264] width 815 height 529
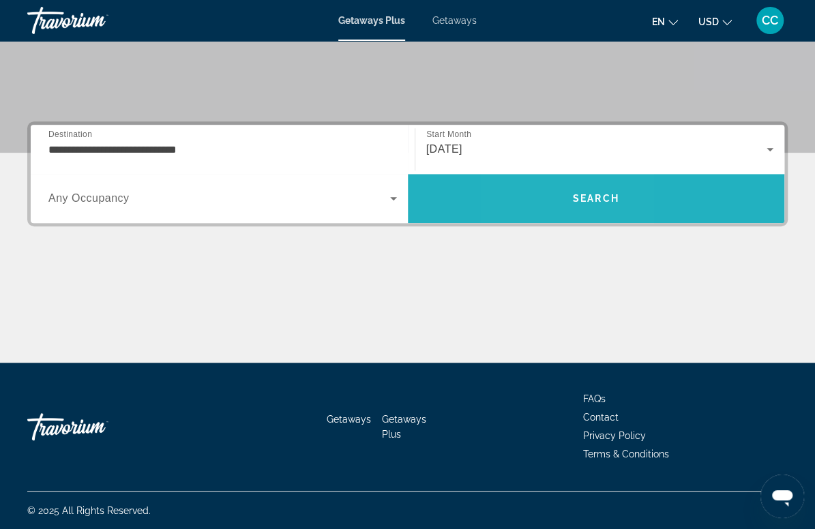
click at [547, 209] on span "Search" at bounding box center [596, 198] width 377 height 33
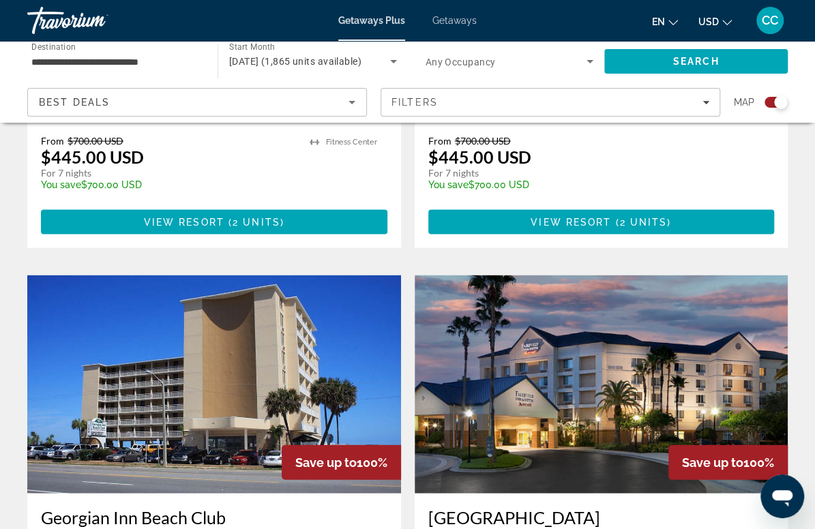
scroll to position [1244, 0]
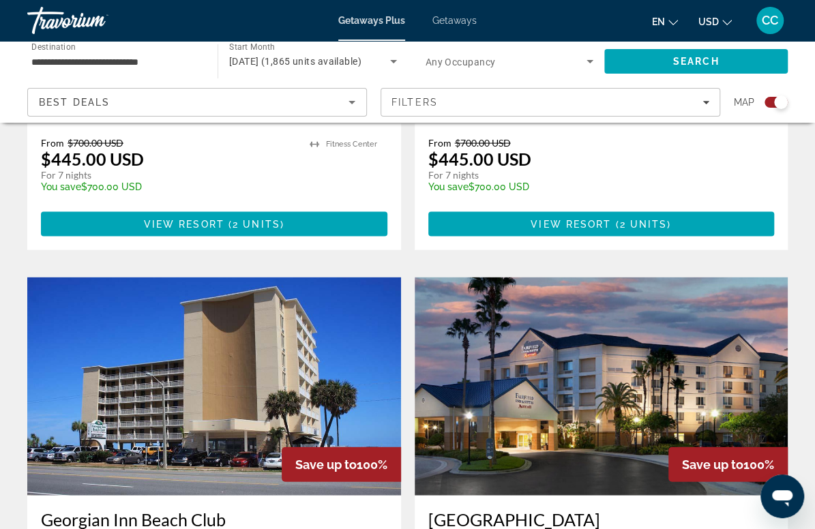
click at [114, 64] on input "**********" at bounding box center [115, 62] width 169 height 16
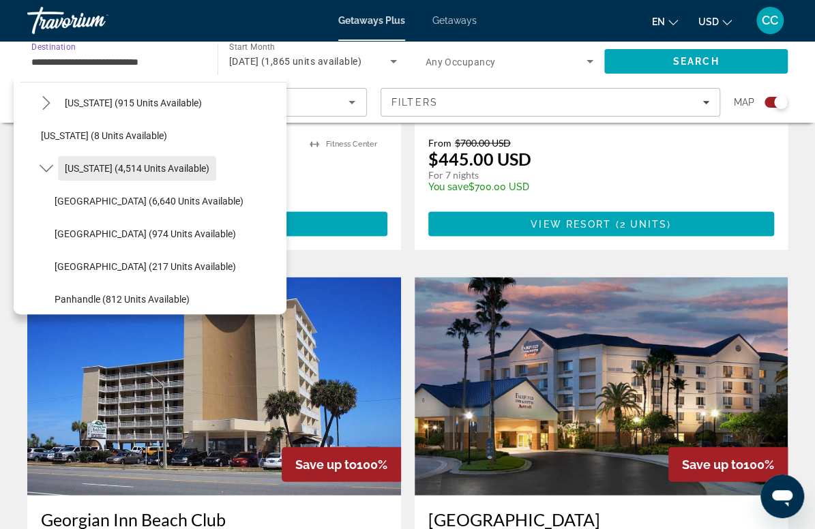
scroll to position [181, 0]
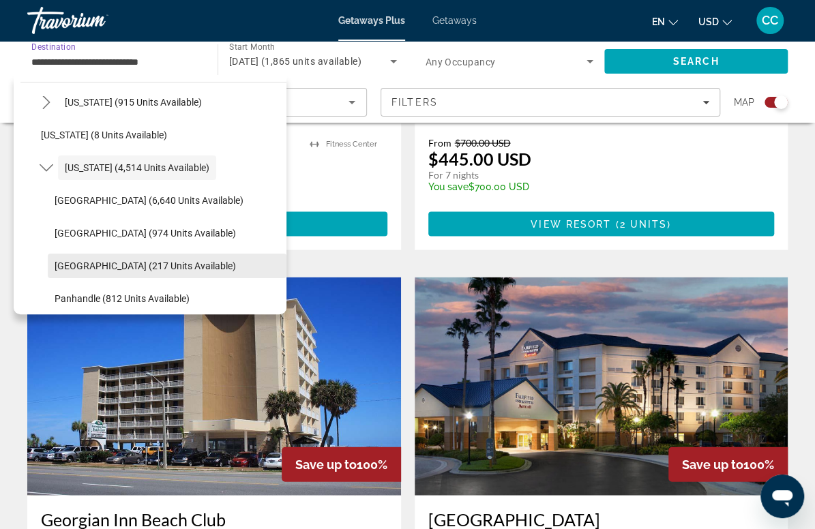
click at [99, 258] on span "Select destination: West Coast (217 units available)" at bounding box center [167, 266] width 239 height 33
type input "**********"
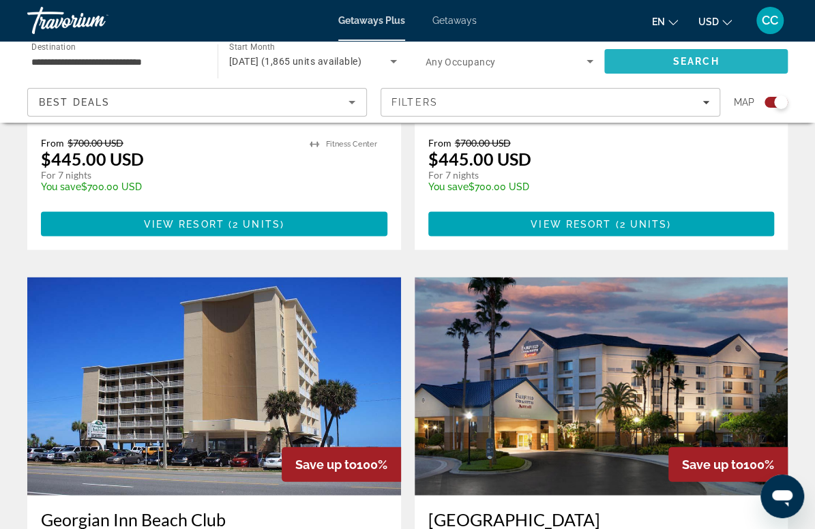
click at [658, 61] on span "Search" at bounding box center [697, 61] width 184 height 33
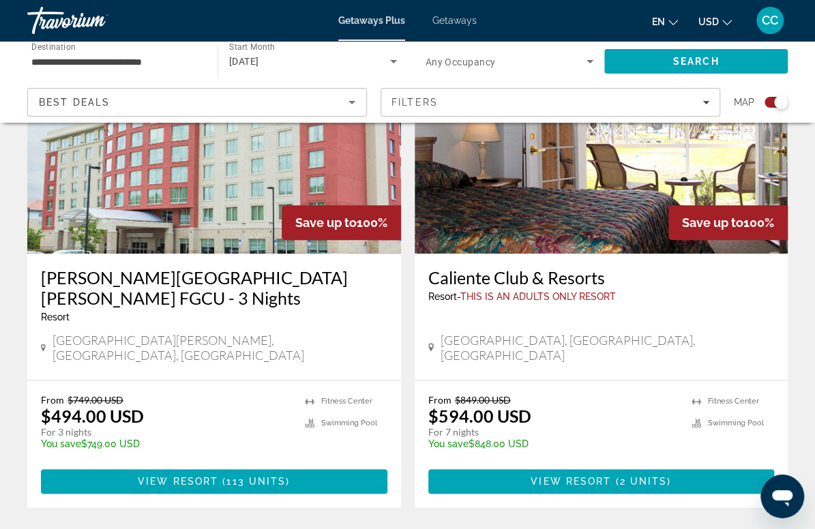
scroll to position [543, 0]
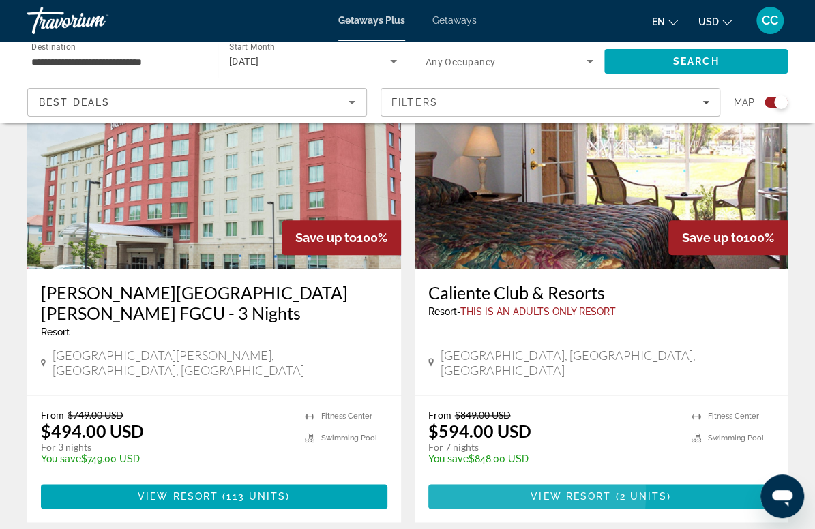
click at [531, 499] on span "View Resort" at bounding box center [571, 496] width 81 height 11
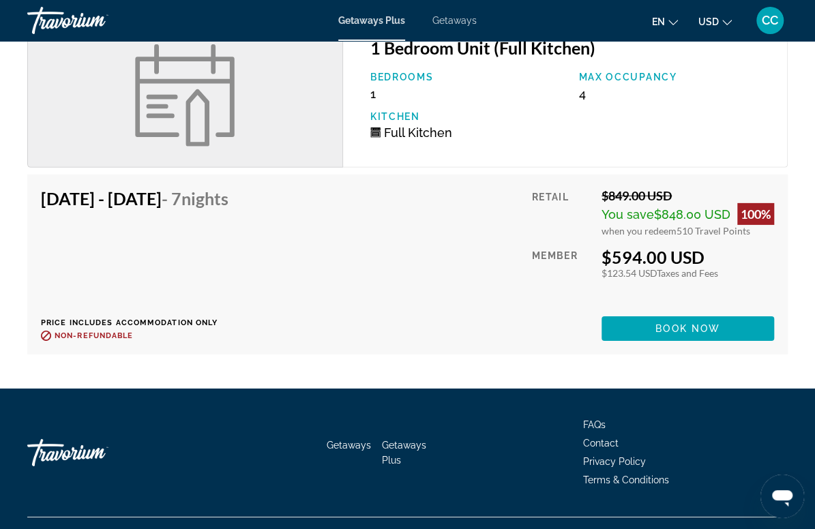
scroll to position [1919, 0]
click at [659, 331] on span "Book now" at bounding box center [688, 328] width 65 height 11
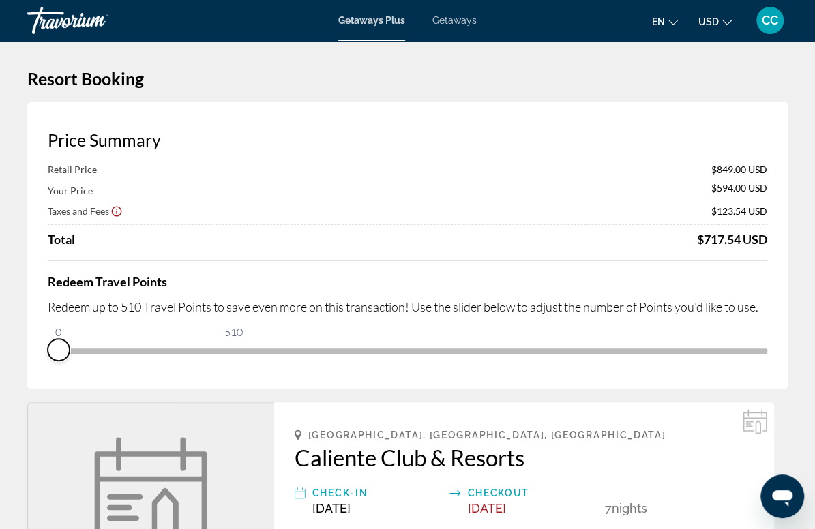
drag, startPoint x: 759, startPoint y: 417, endPoint x: 519, endPoint y: 463, distance: 244.5
